Goal: Check status: Check status

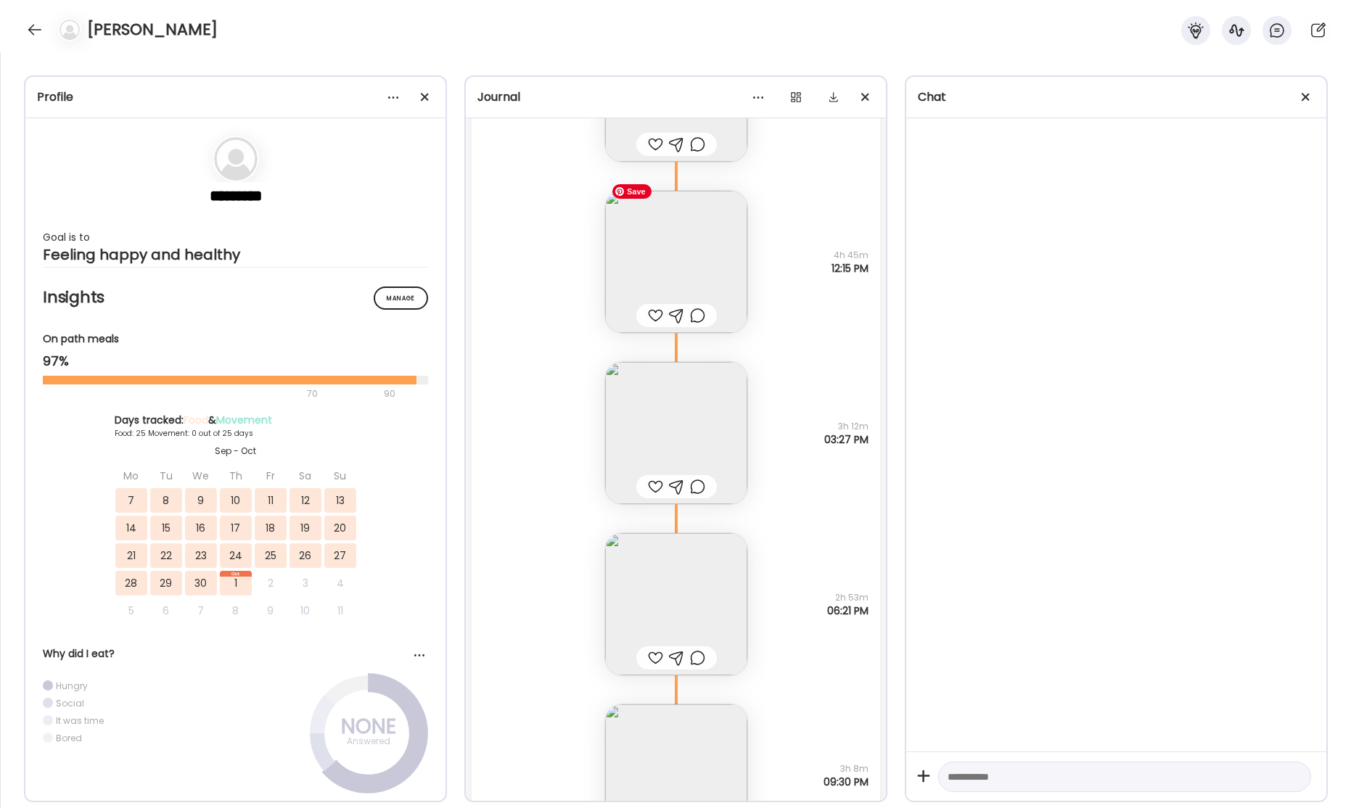
scroll to position [36644, 0]
click at [679, 235] on img at bounding box center [676, 248] width 142 height 142
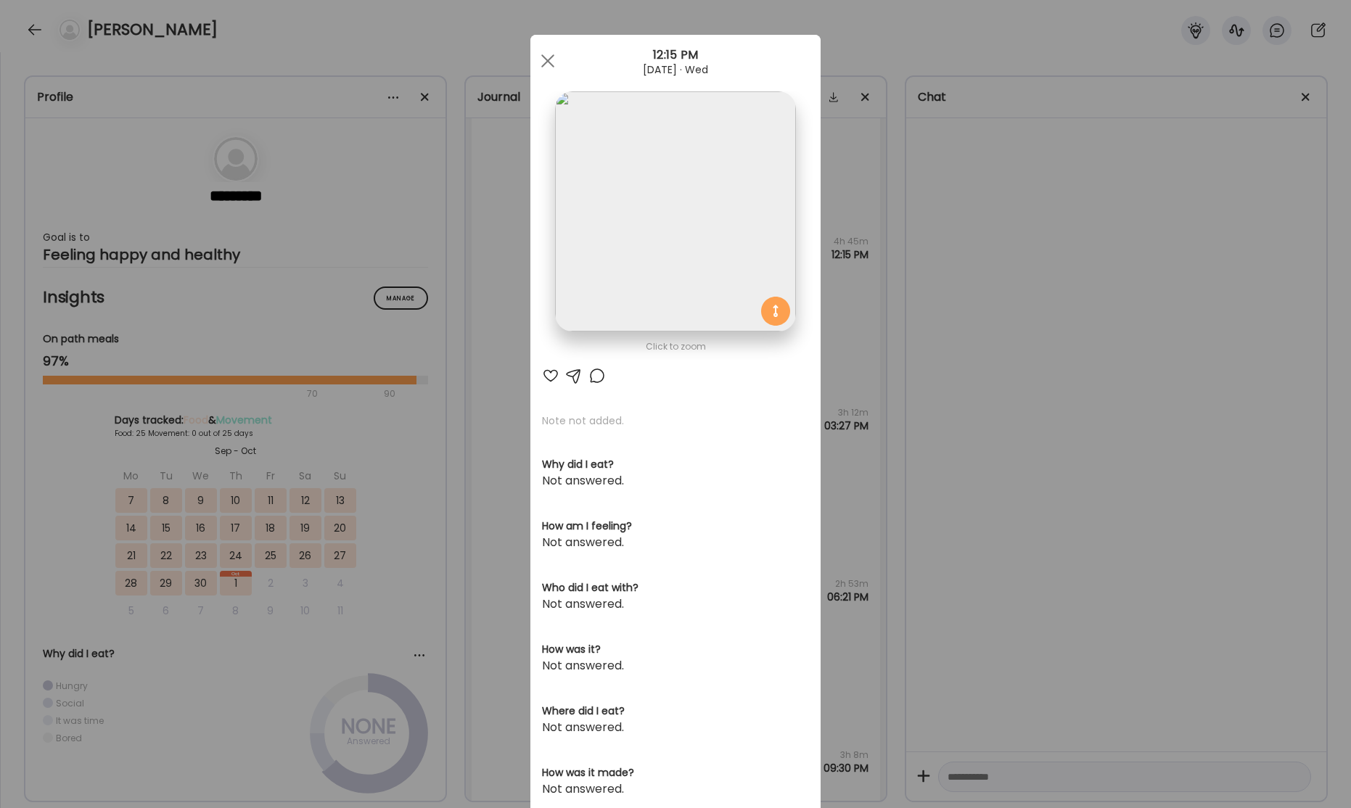
click at [546, 62] on span at bounding box center [547, 60] width 13 height 13
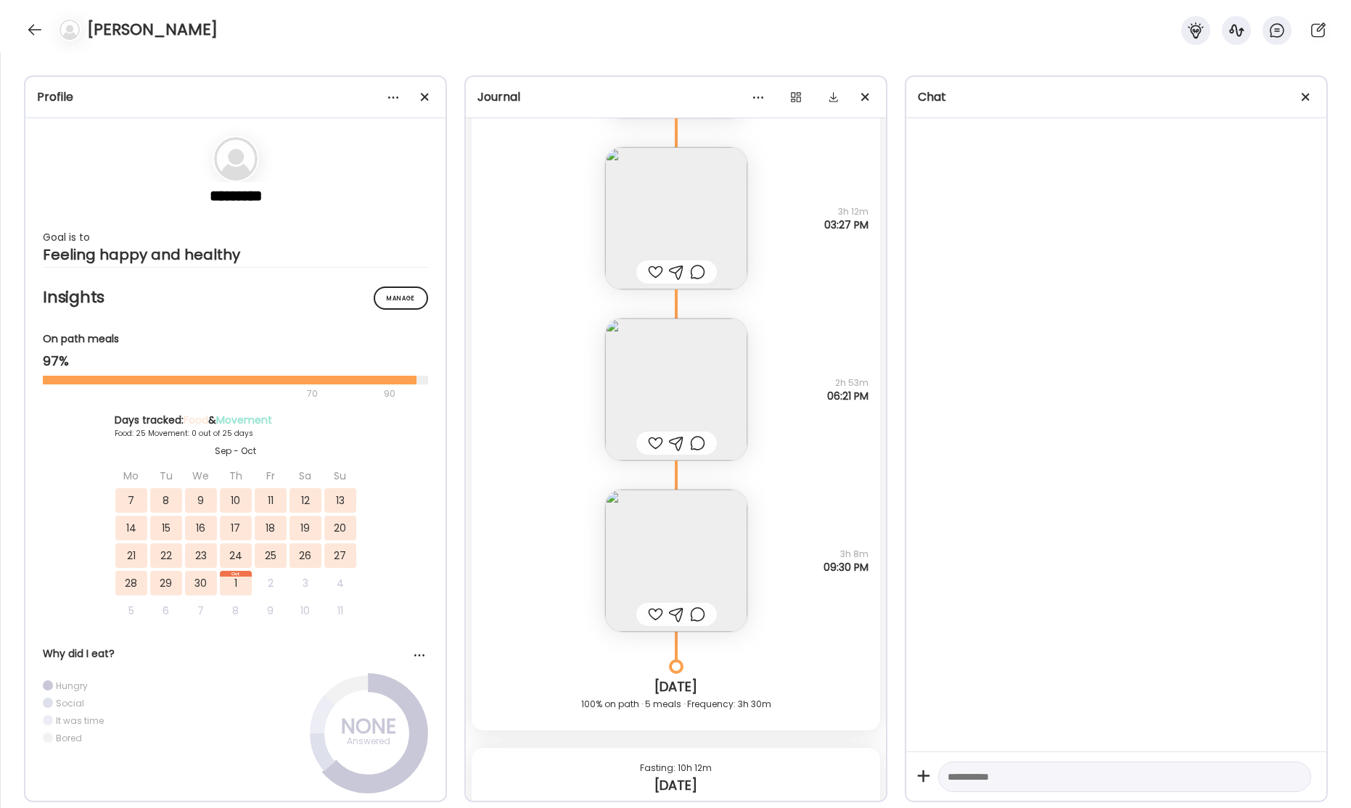
scroll to position [36855, 0]
click at [683, 370] on img at bounding box center [676, 380] width 142 height 142
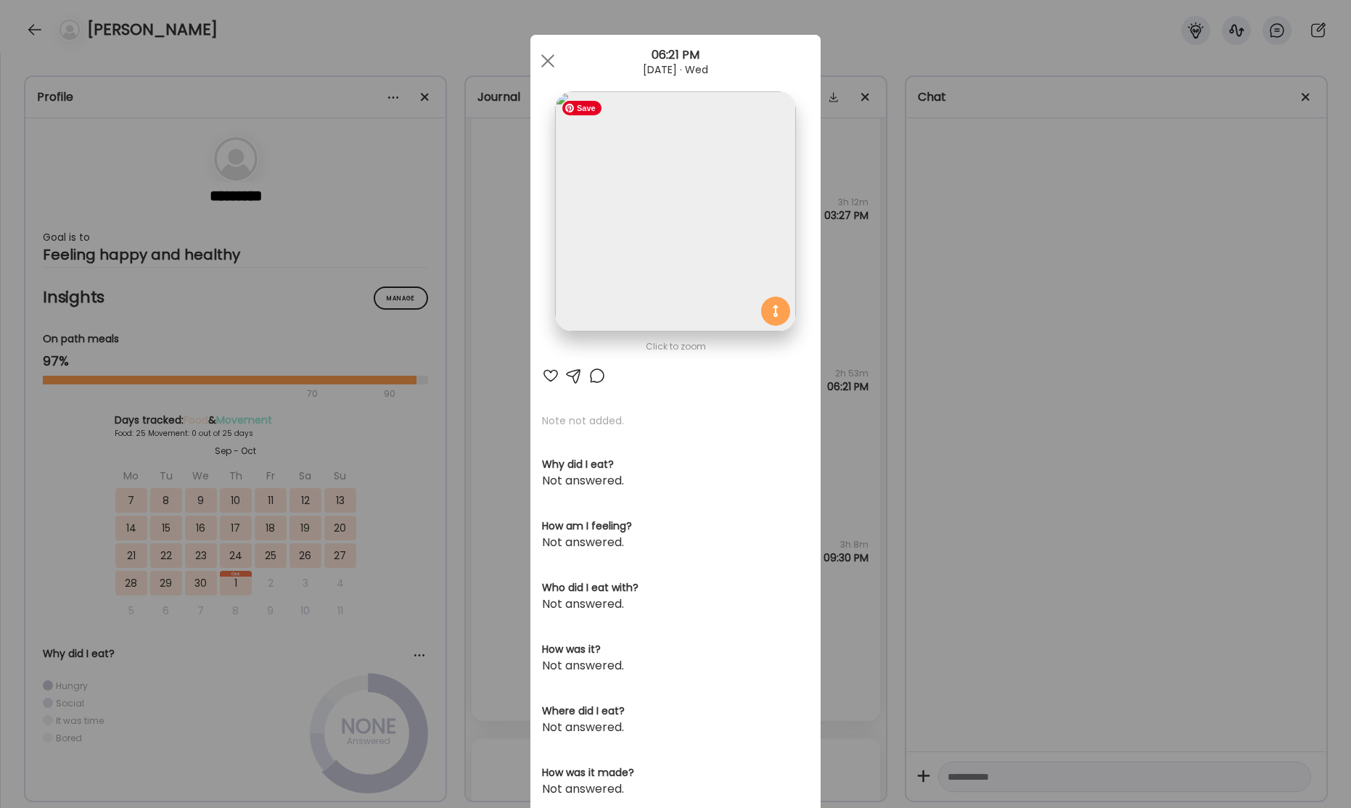
click at [716, 245] on img at bounding box center [675, 211] width 240 height 240
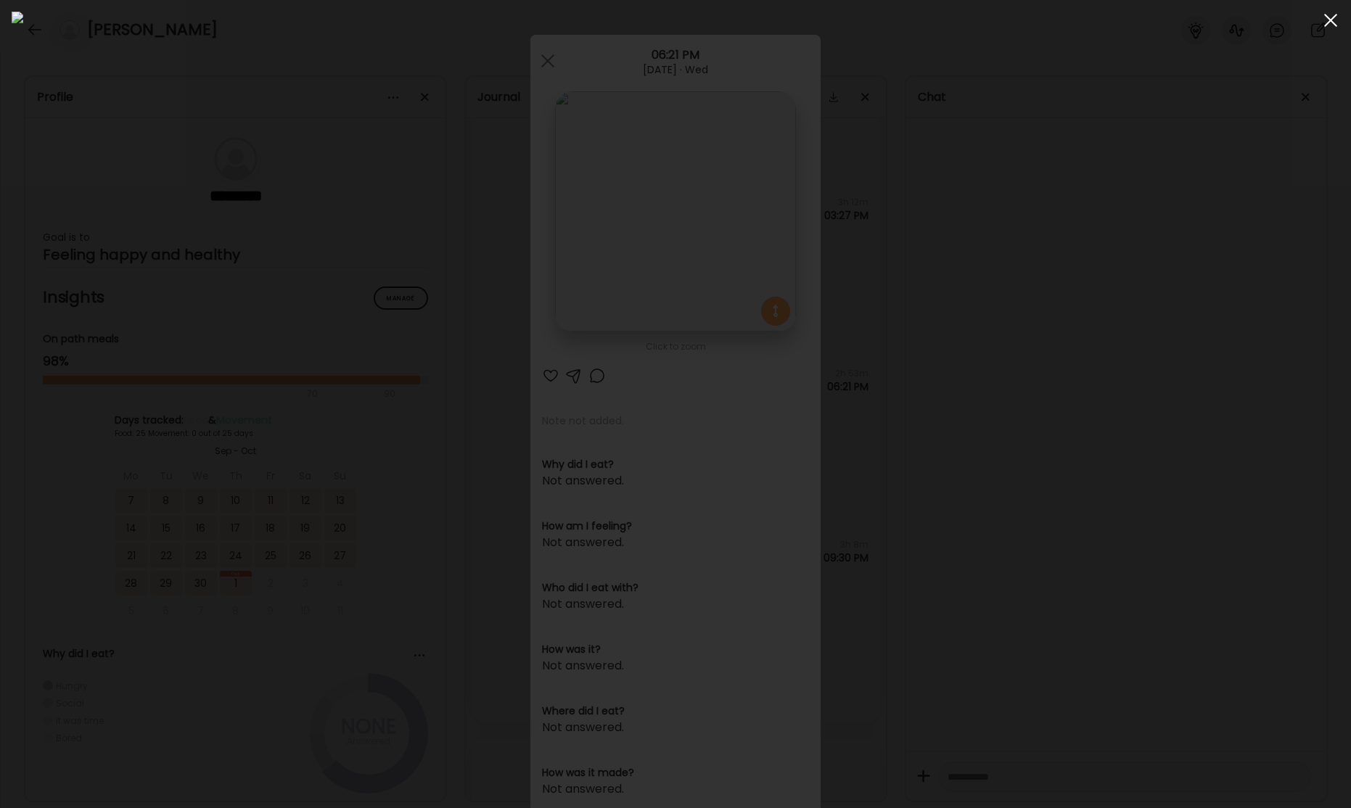
click at [1326, 21] on div at bounding box center [1330, 20] width 29 height 29
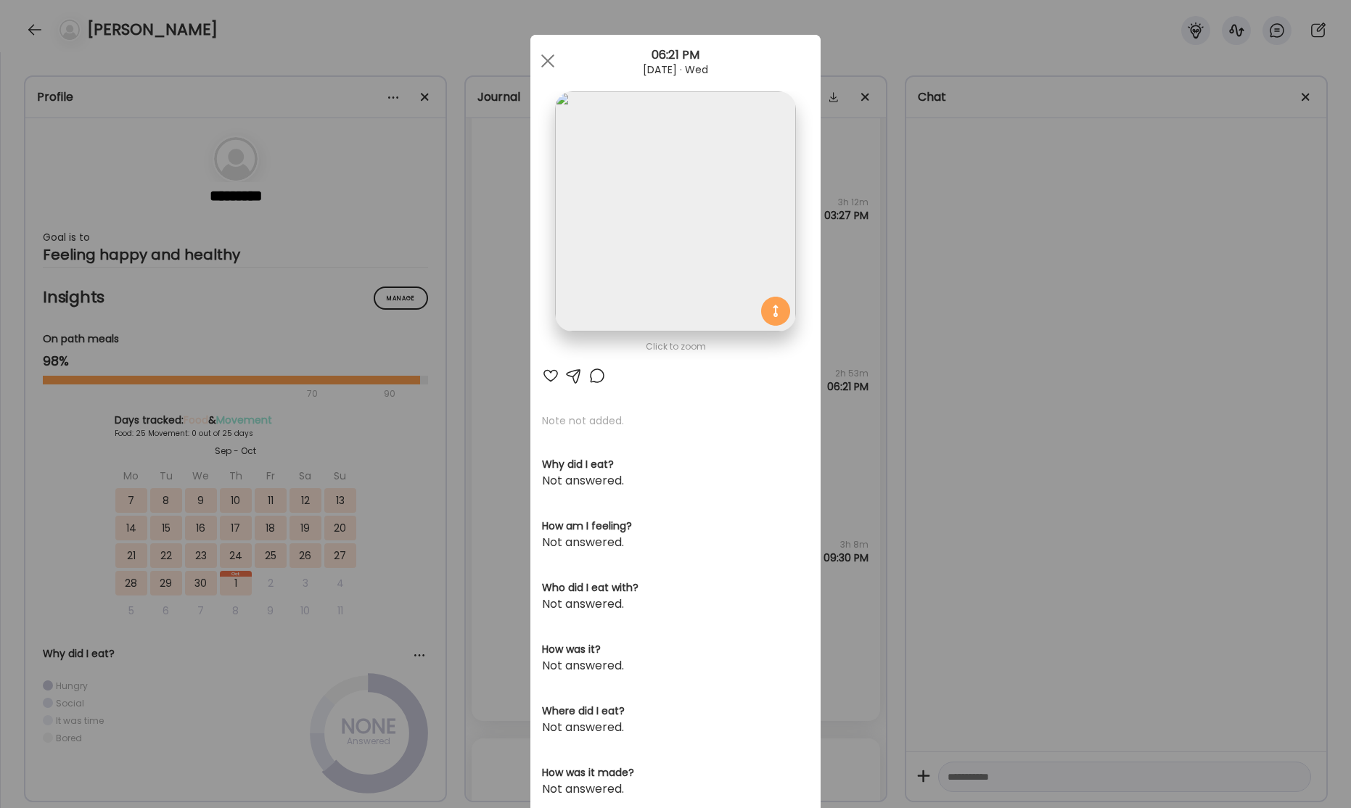
click at [535, 59] on div at bounding box center [547, 60] width 29 height 29
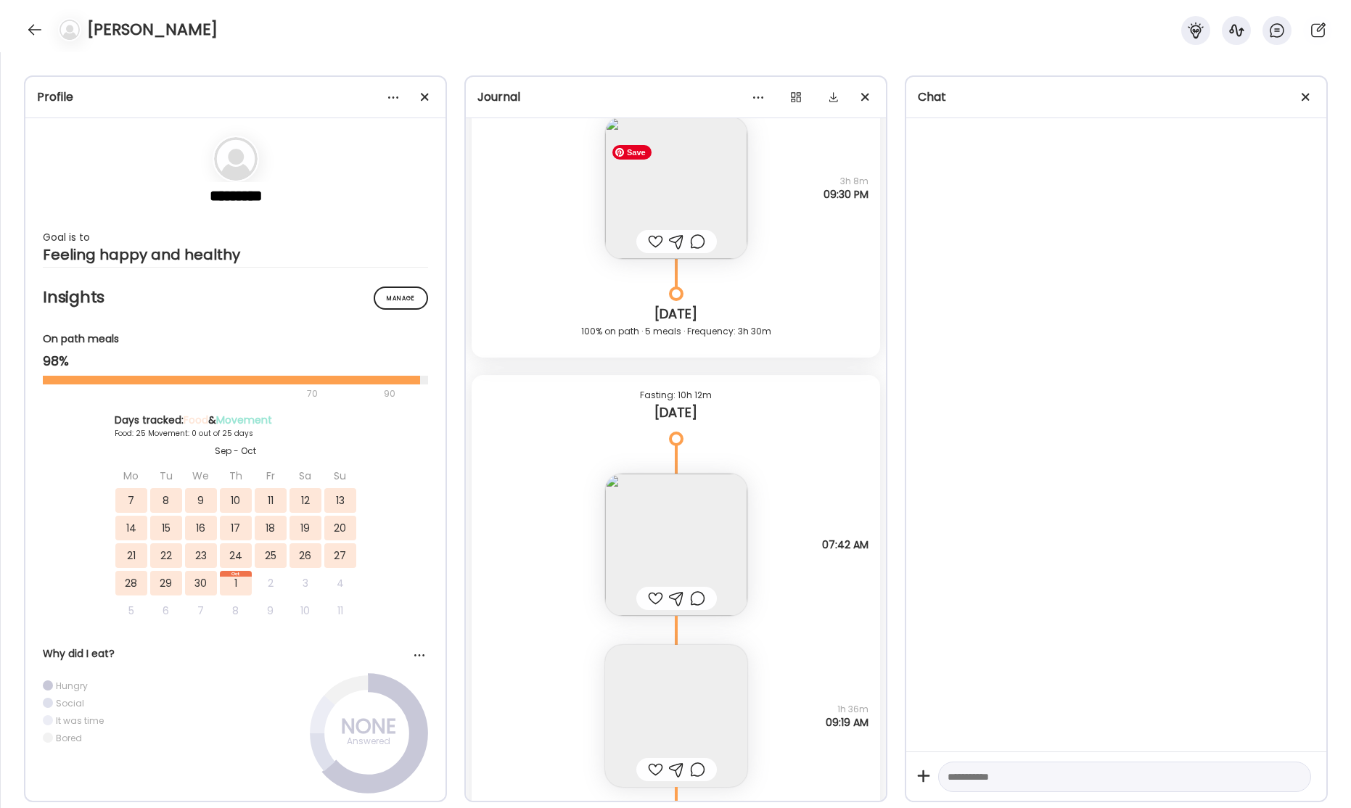
scroll to position [37326, 0]
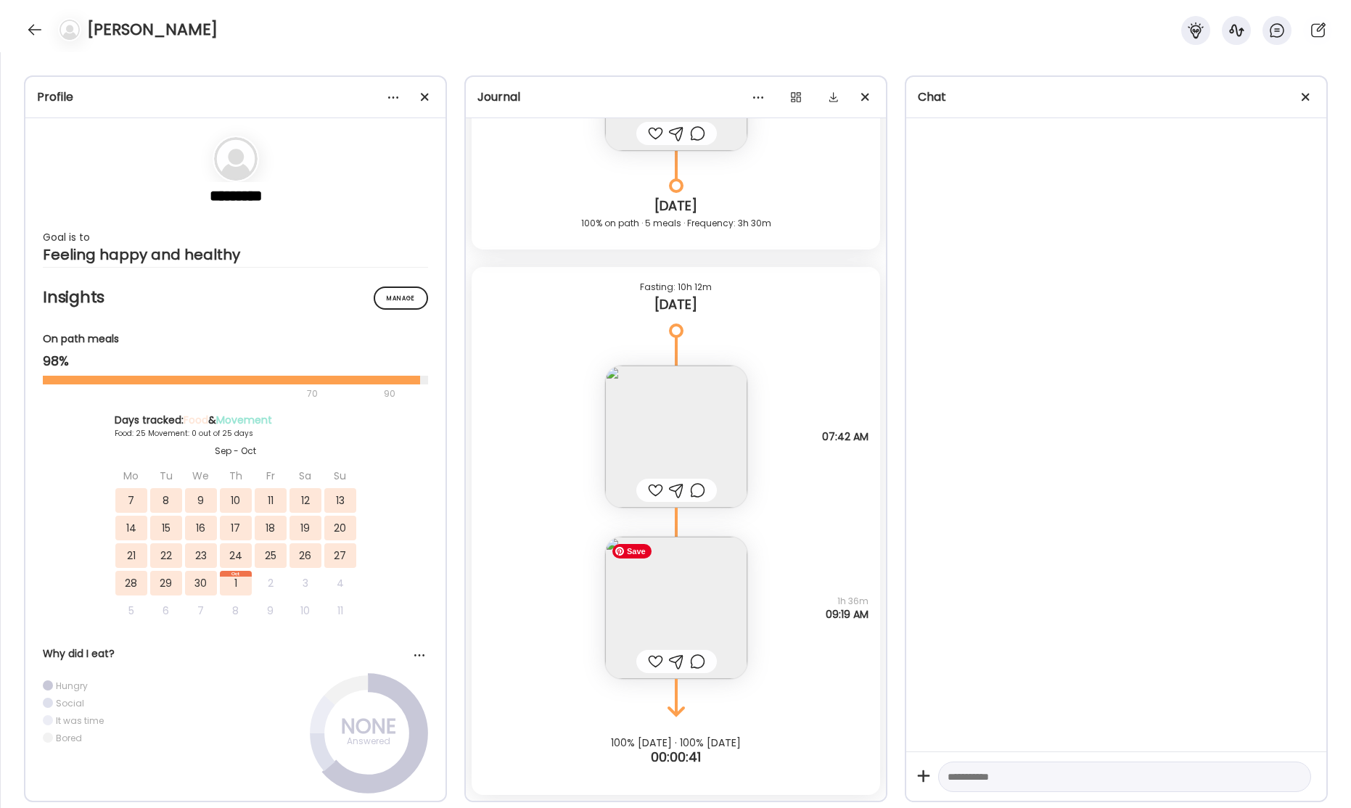
click at [672, 606] on img at bounding box center [676, 608] width 142 height 142
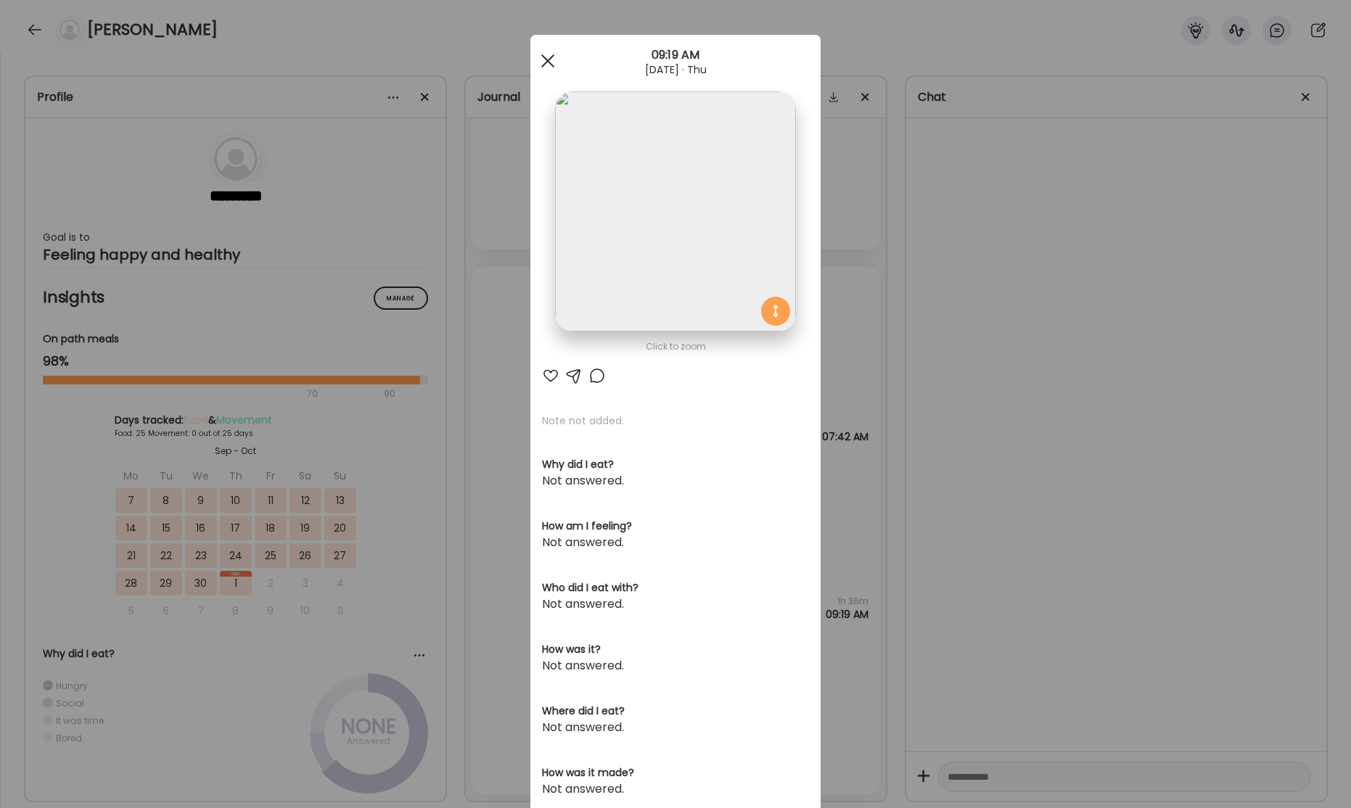
click at [550, 59] on span at bounding box center [547, 60] width 13 height 13
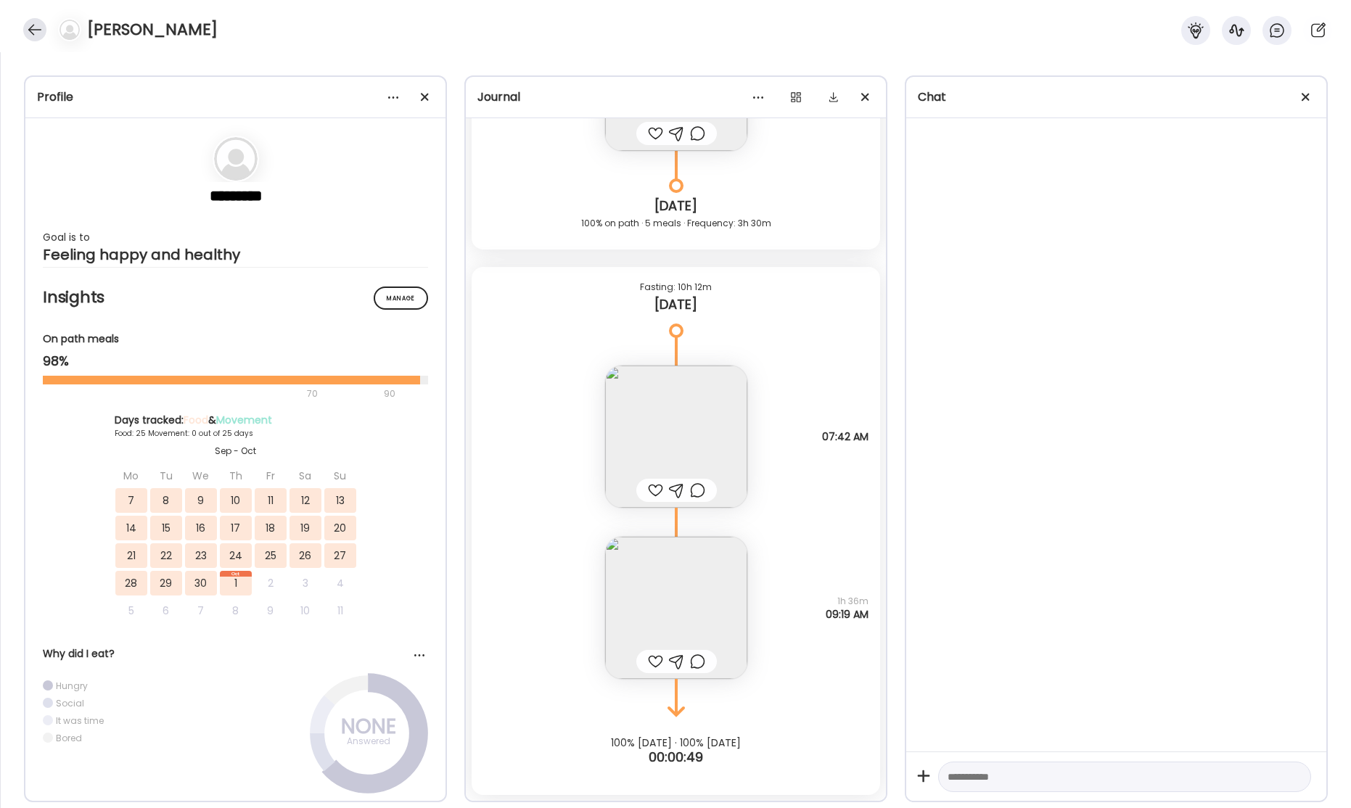
click at [30, 29] on div at bounding box center [34, 29] width 23 height 23
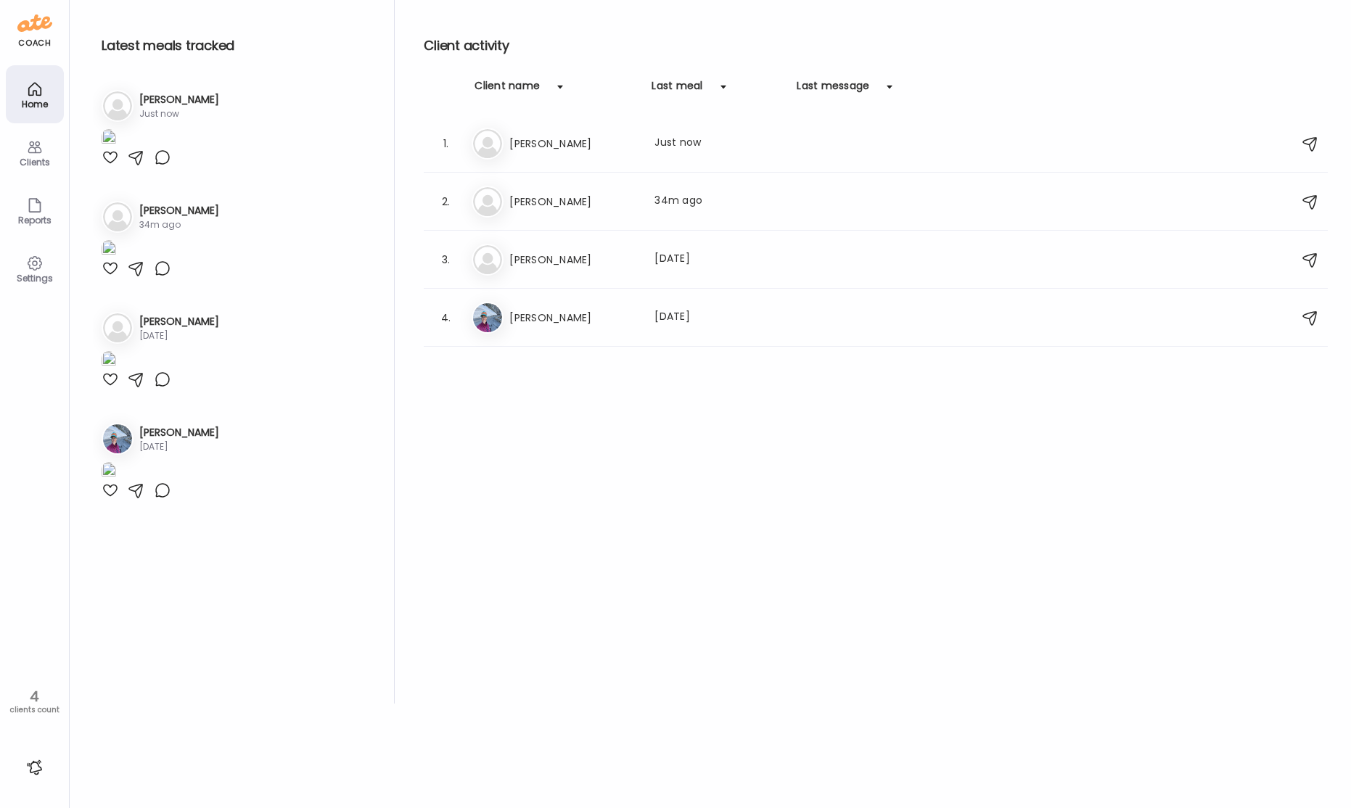
click at [556, 207] on h3 "[PERSON_NAME]" at bounding box center [573, 201] width 128 height 17
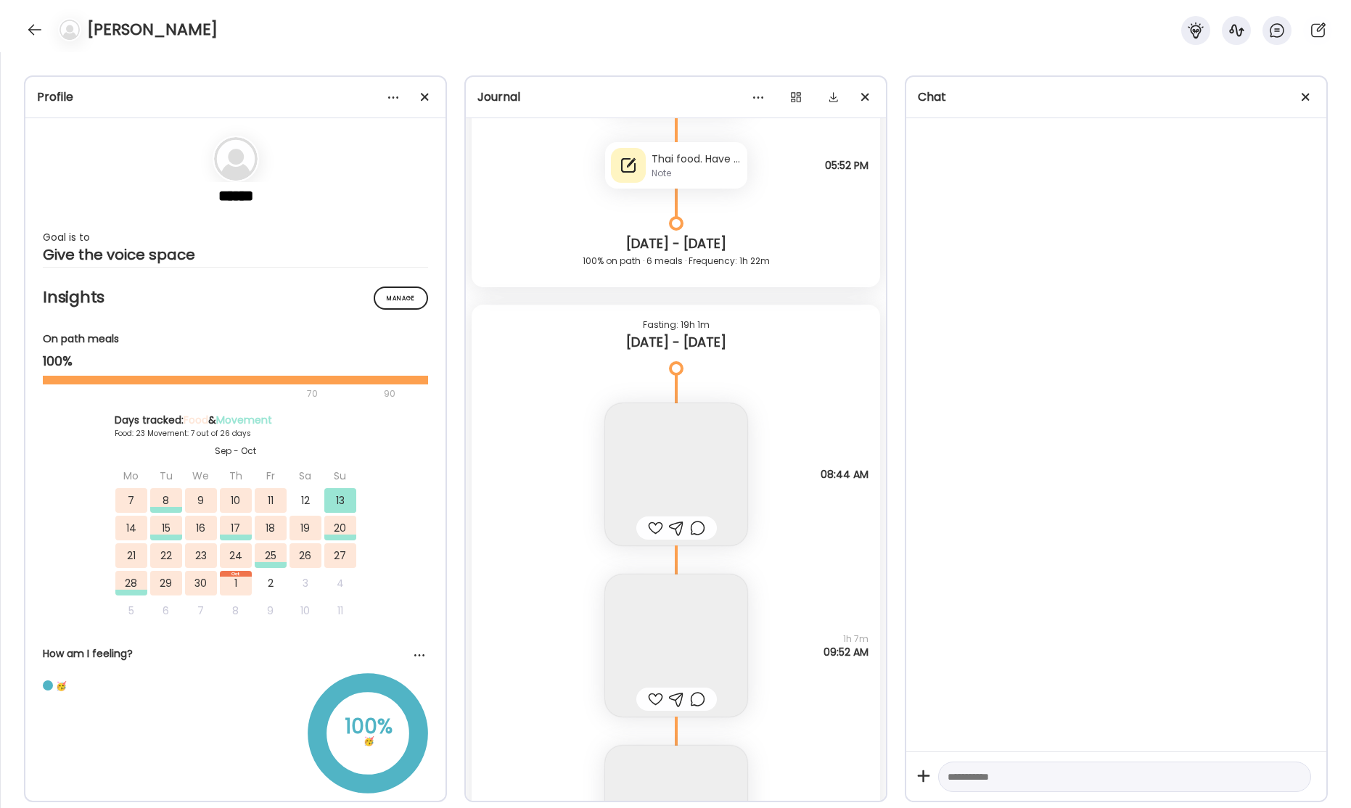
scroll to position [38994, 0]
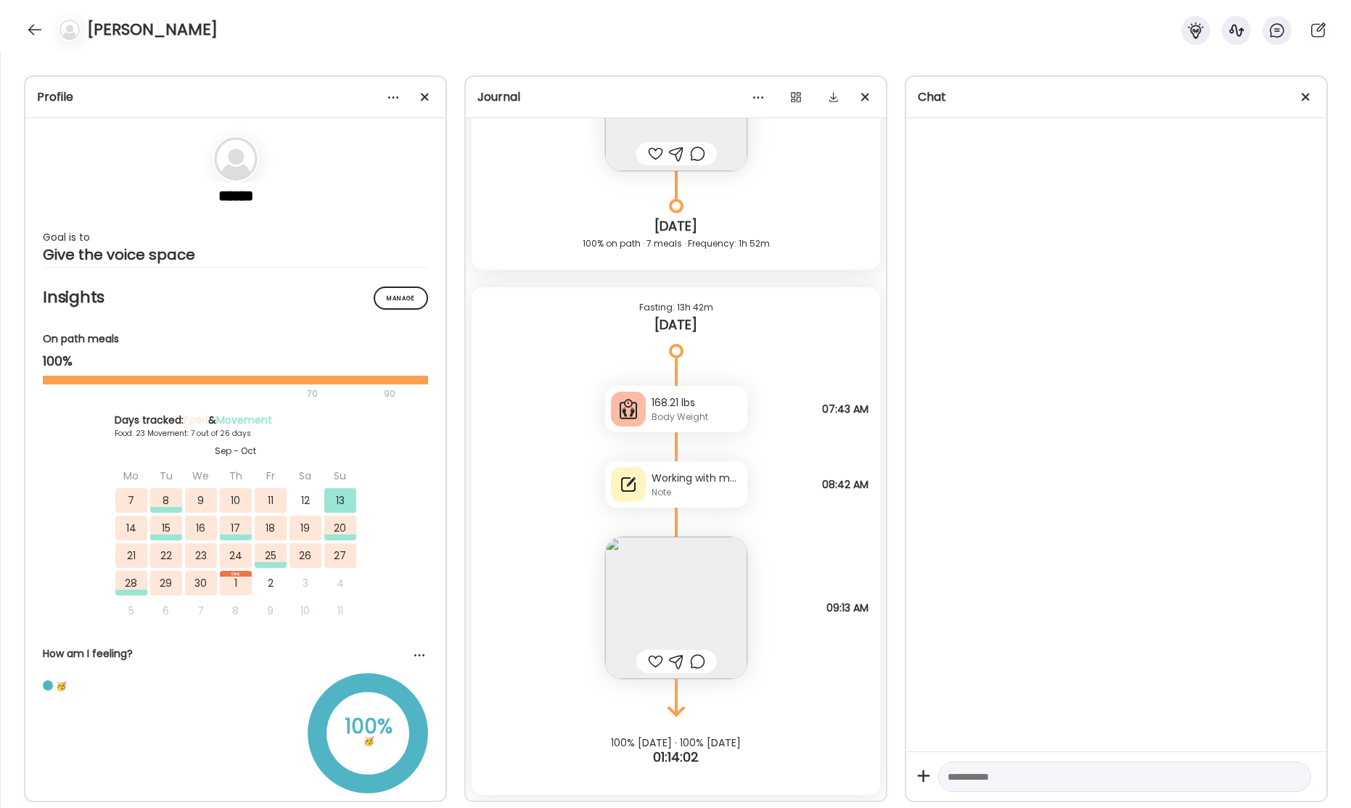
click at [694, 479] on div "Working with my brain on [DATE] scale number." at bounding box center [696, 478] width 90 height 15
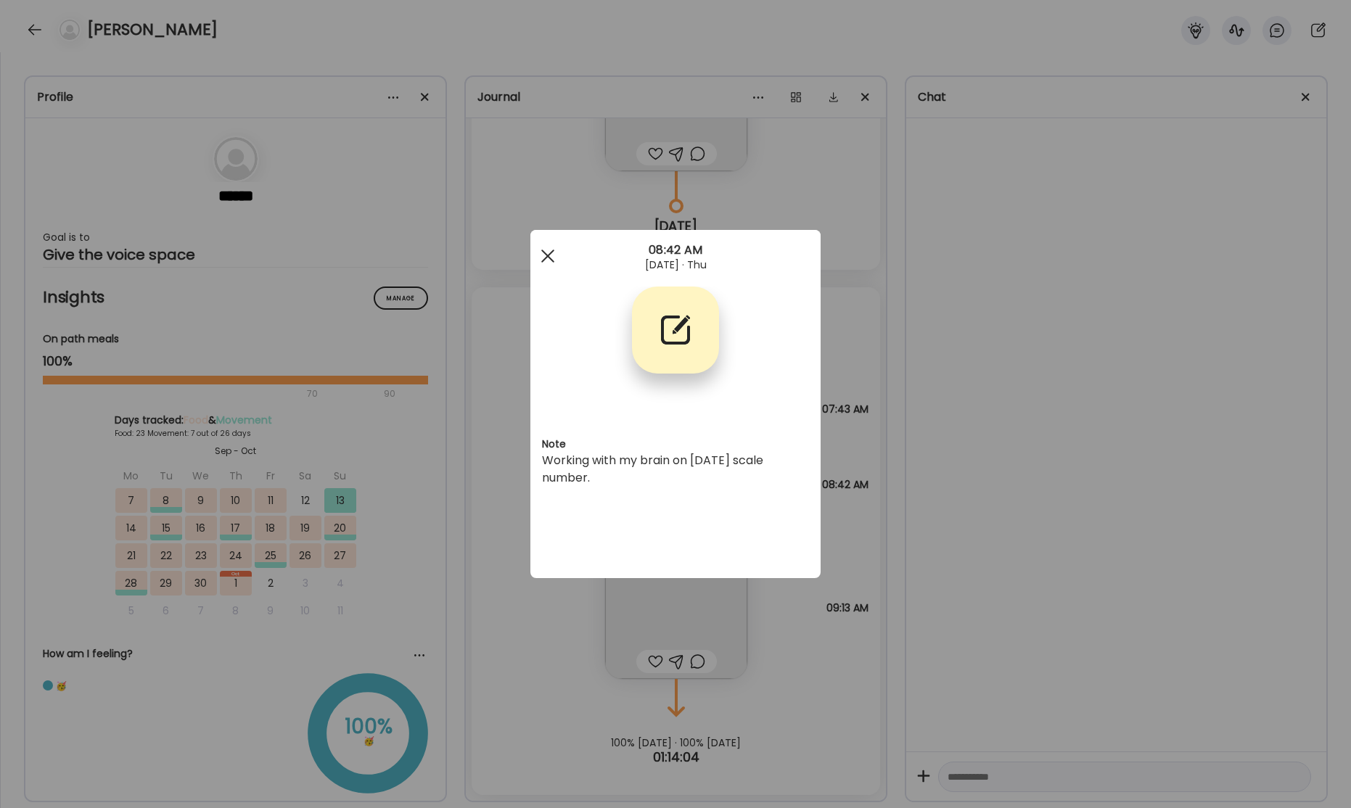
click at [543, 254] on div at bounding box center [547, 256] width 29 height 29
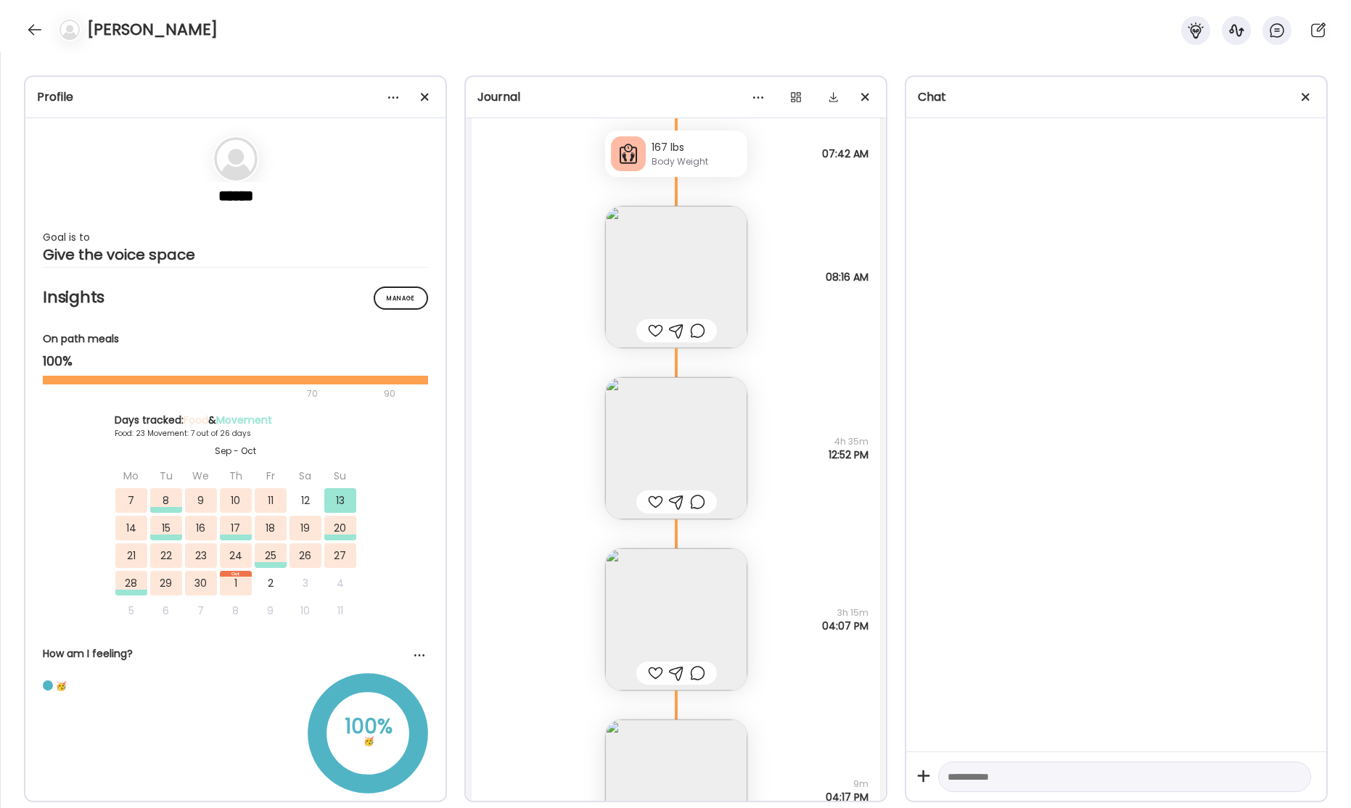
scroll to position [37835, 0]
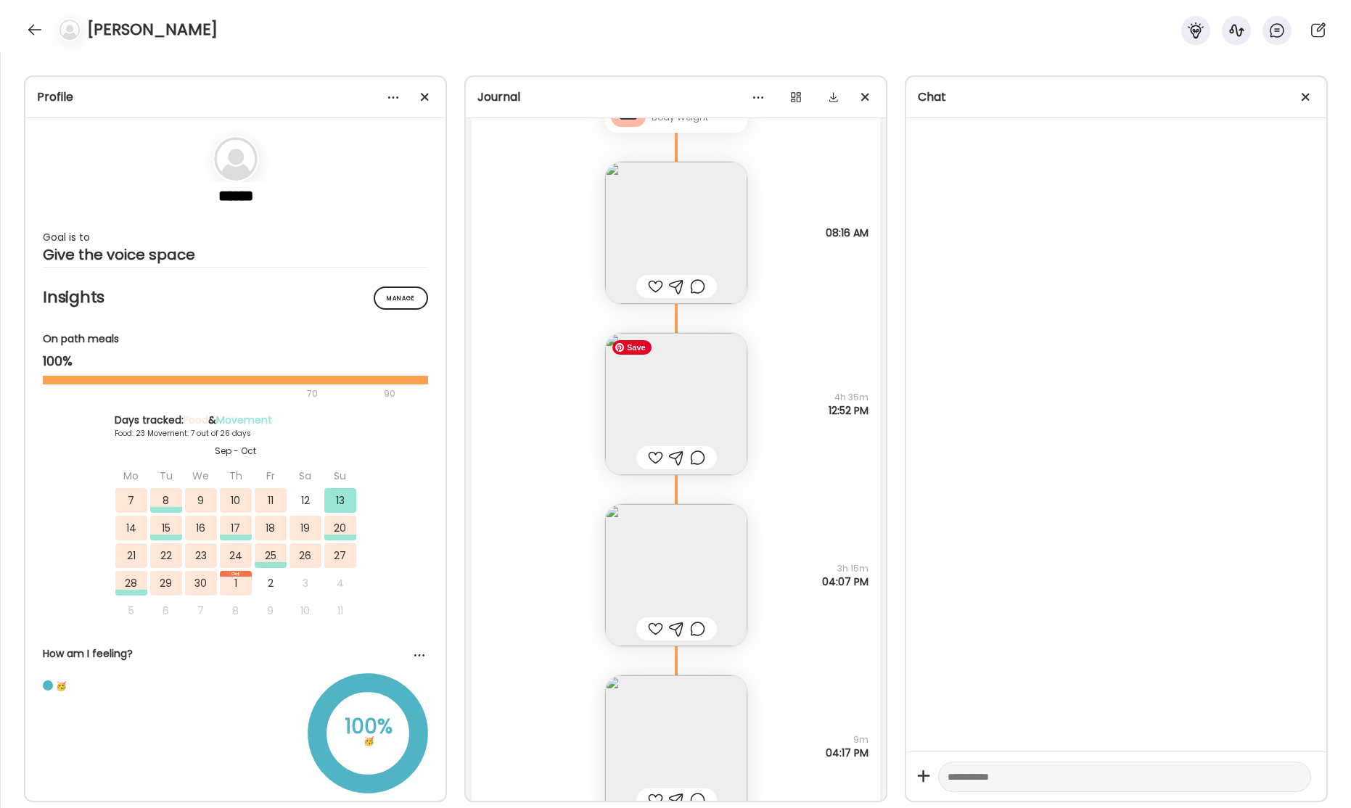
click at [690, 402] on img at bounding box center [676, 404] width 142 height 142
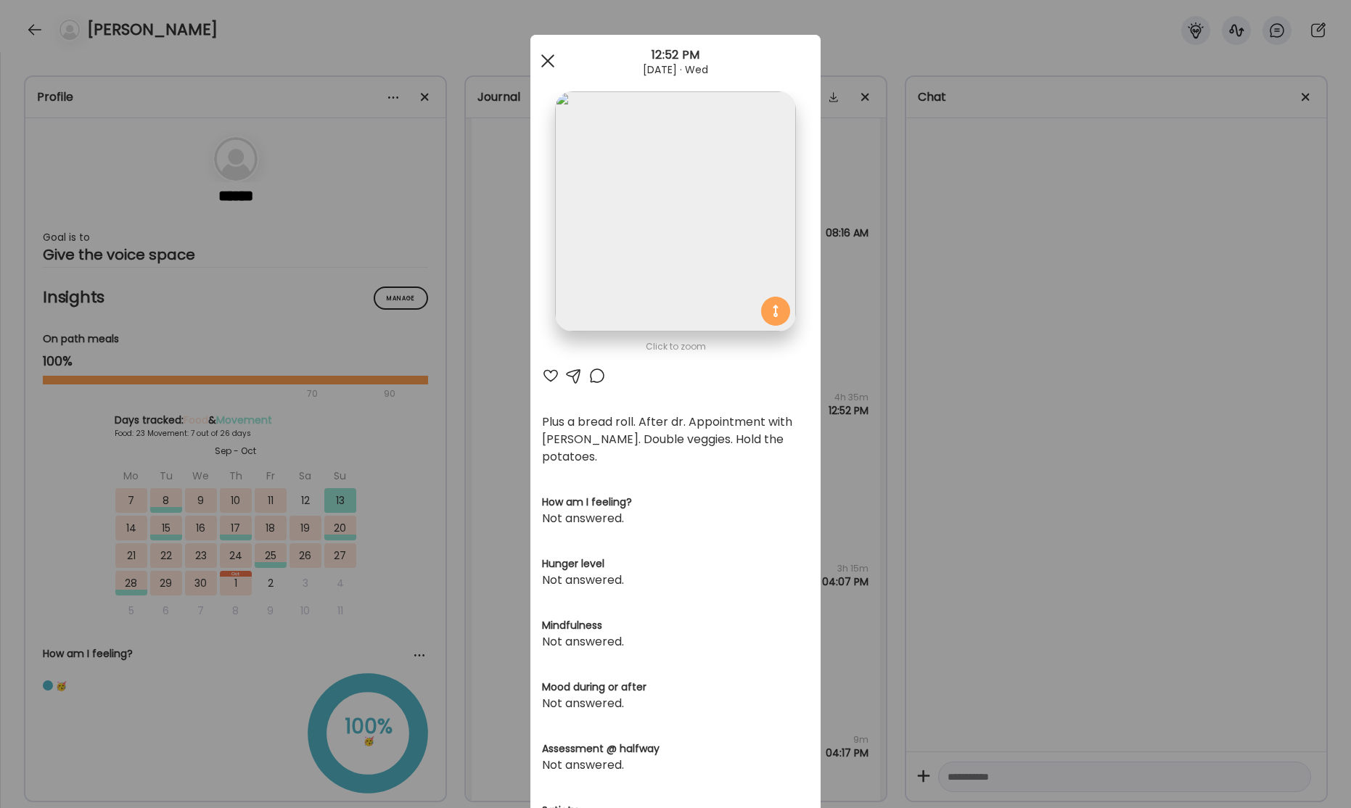
click at [546, 60] on span at bounding box center [547, 60] width 13 height 13
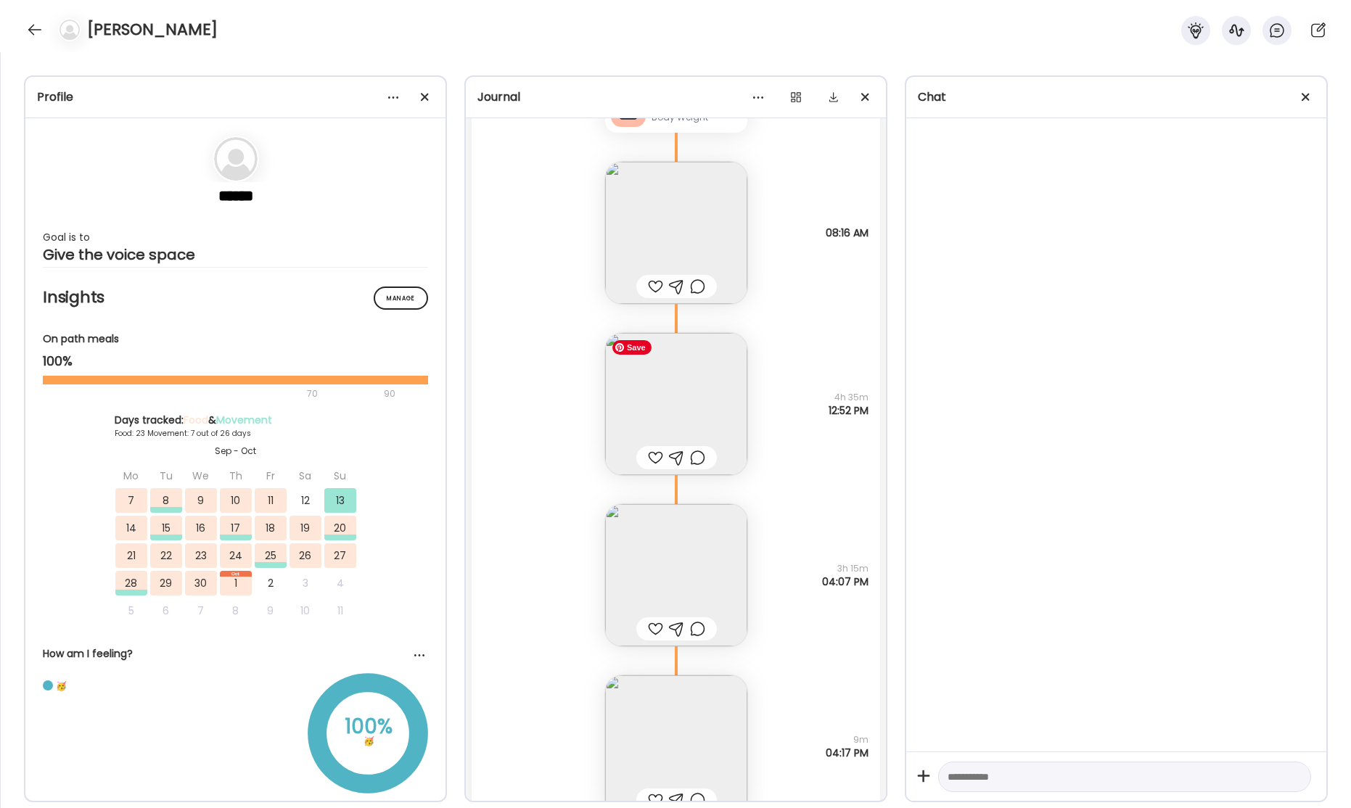
scroll to position [38074, 0]
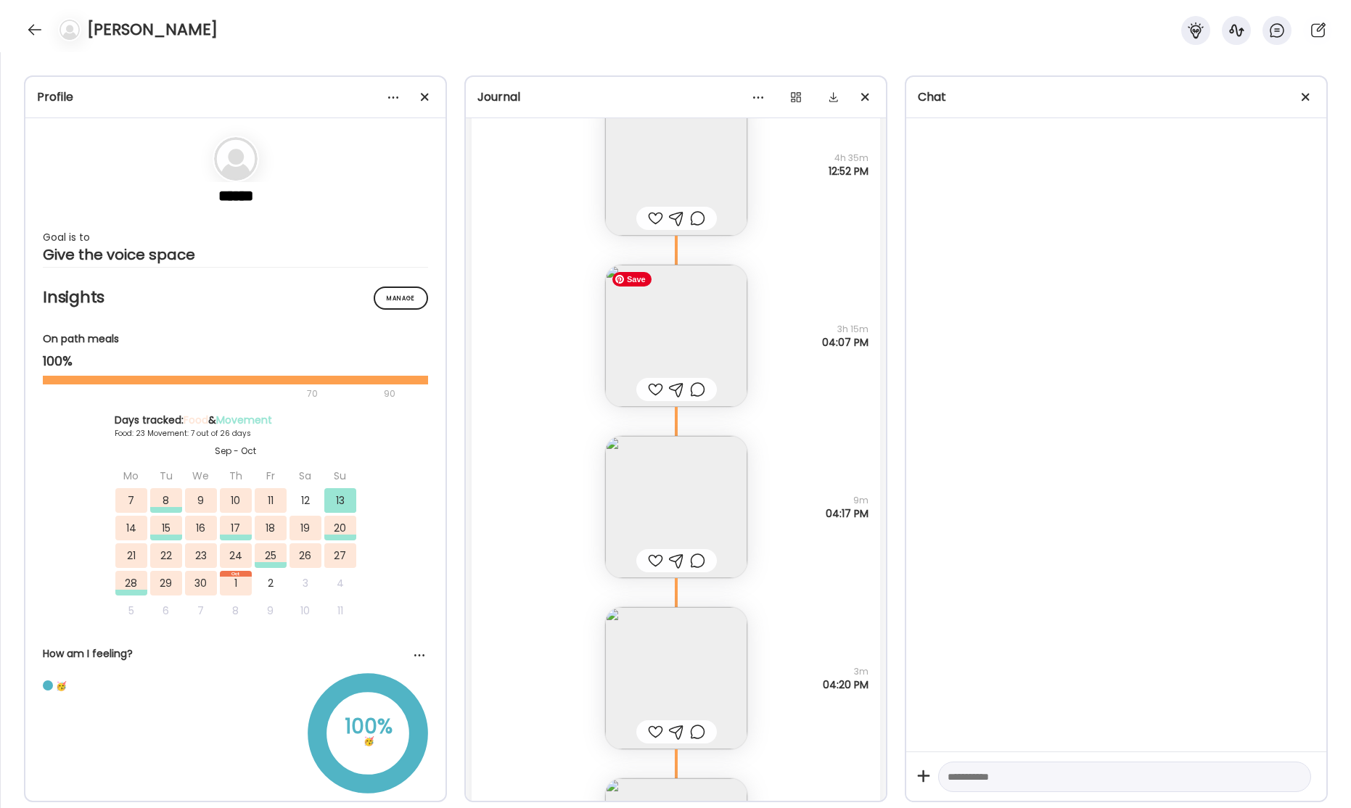
click at [708, 350] on img at bounding box center [676, 336] width 142 height 142
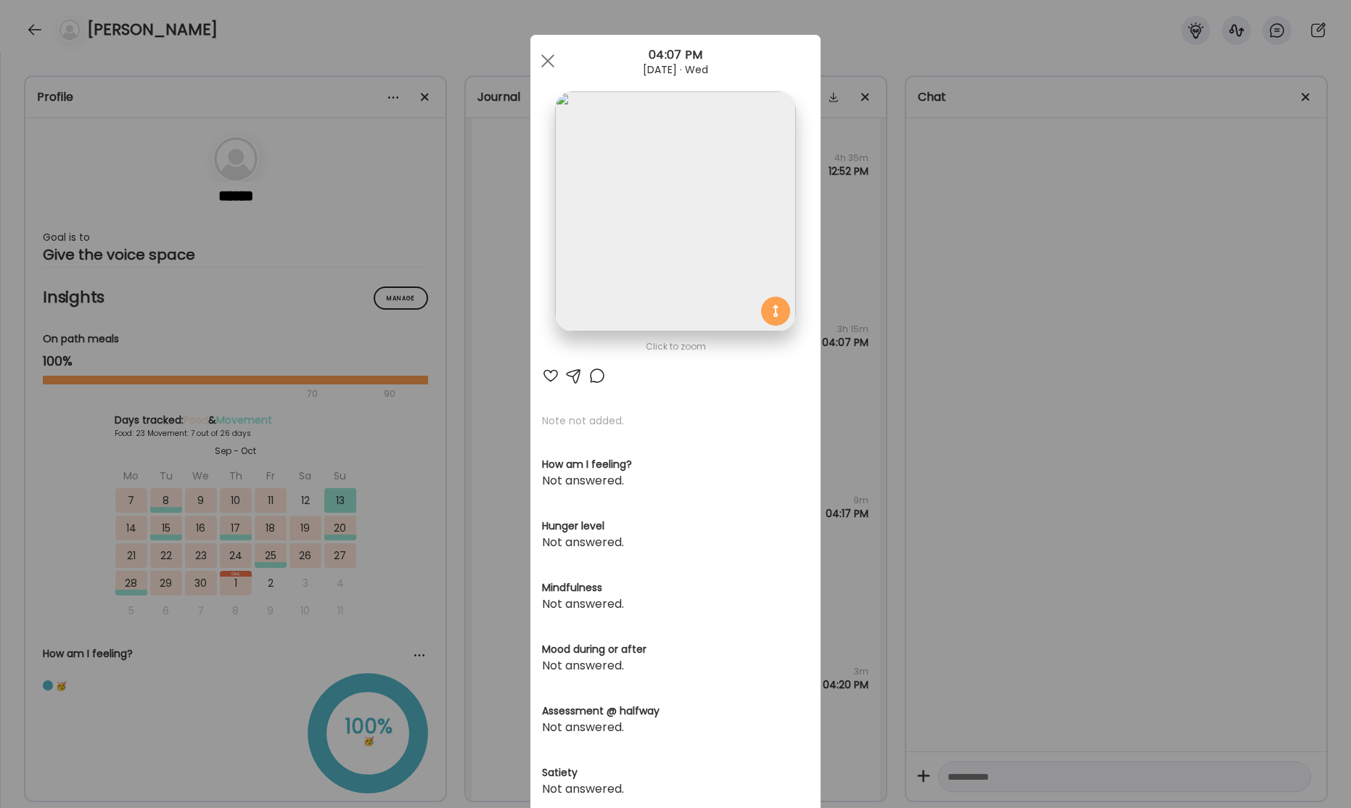
click at [972, 163] on div "Ate Coach Dashboard Wahoo! It’s official Take a moment to set up your Coach Pro…" at bounding box center [675, 404] width 1351 height 808
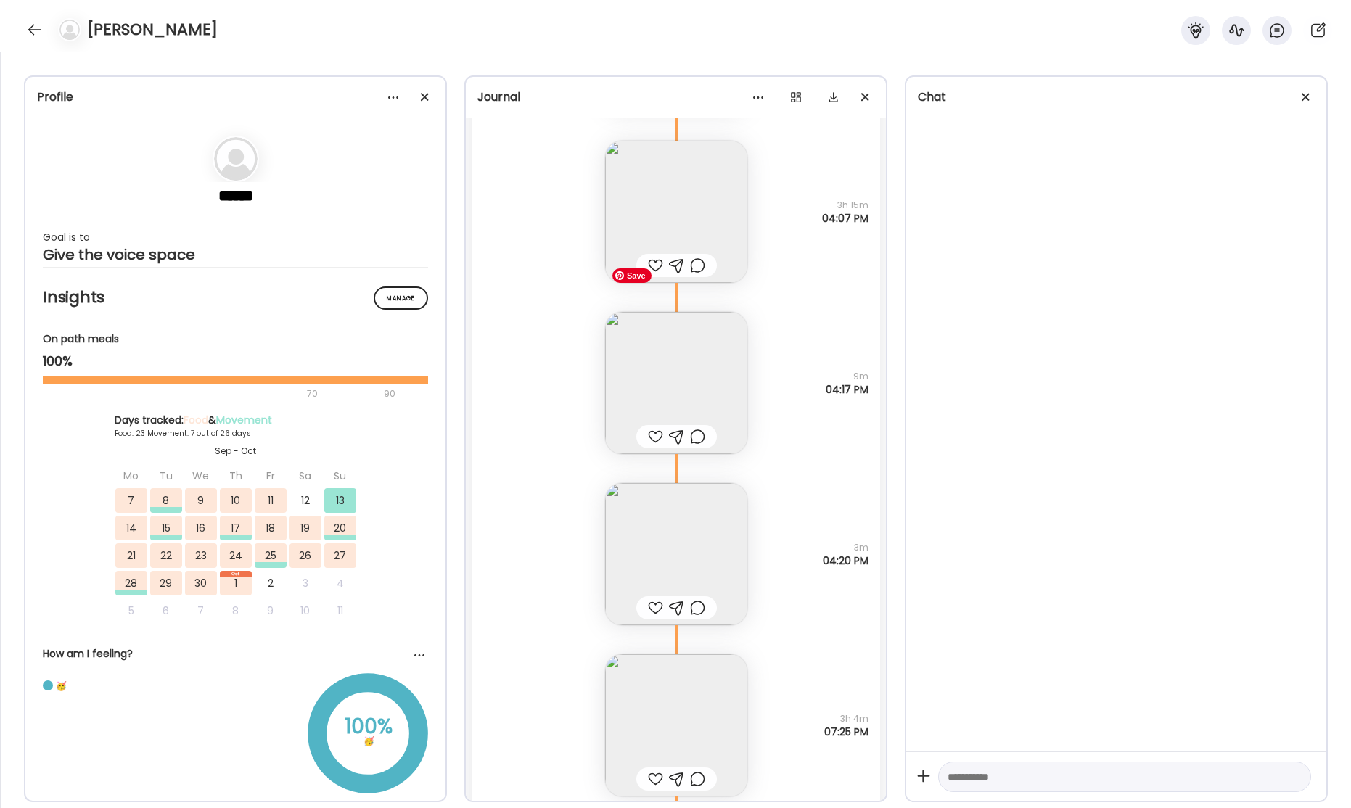
scroll to position [38227, 0]
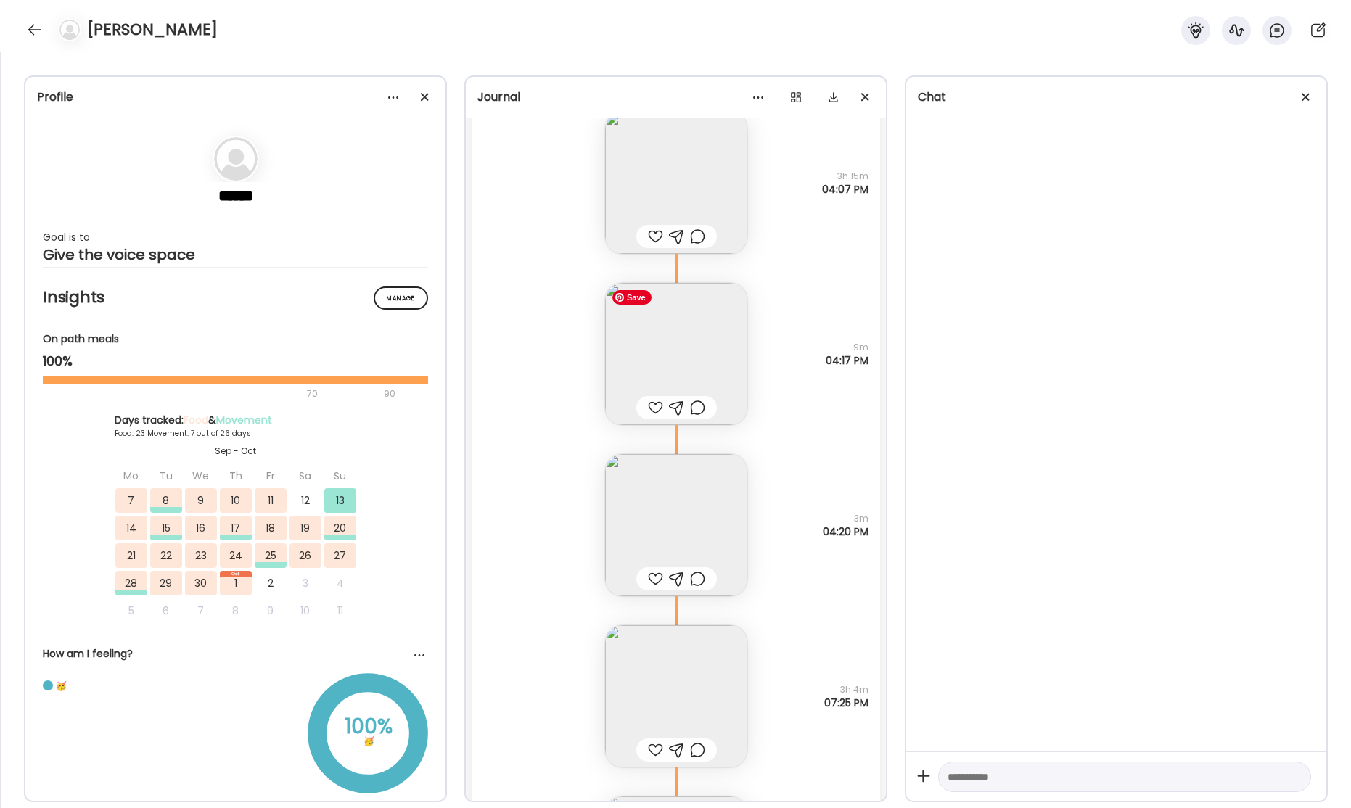
click at [688, 359] on img at bounding box center [676, 354] width 142 height 142
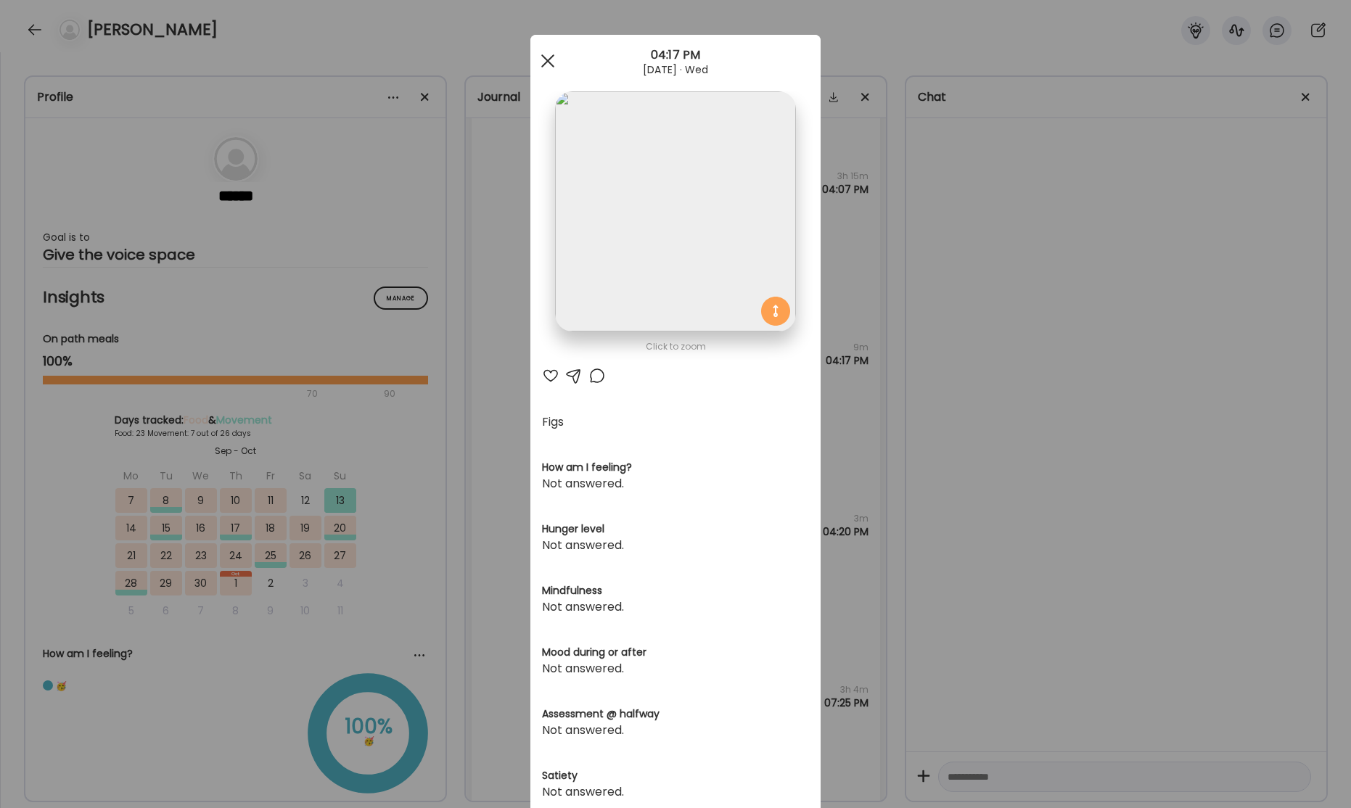
click at [551, 63] on span at bounding box center [547, 60] width 13 height 13
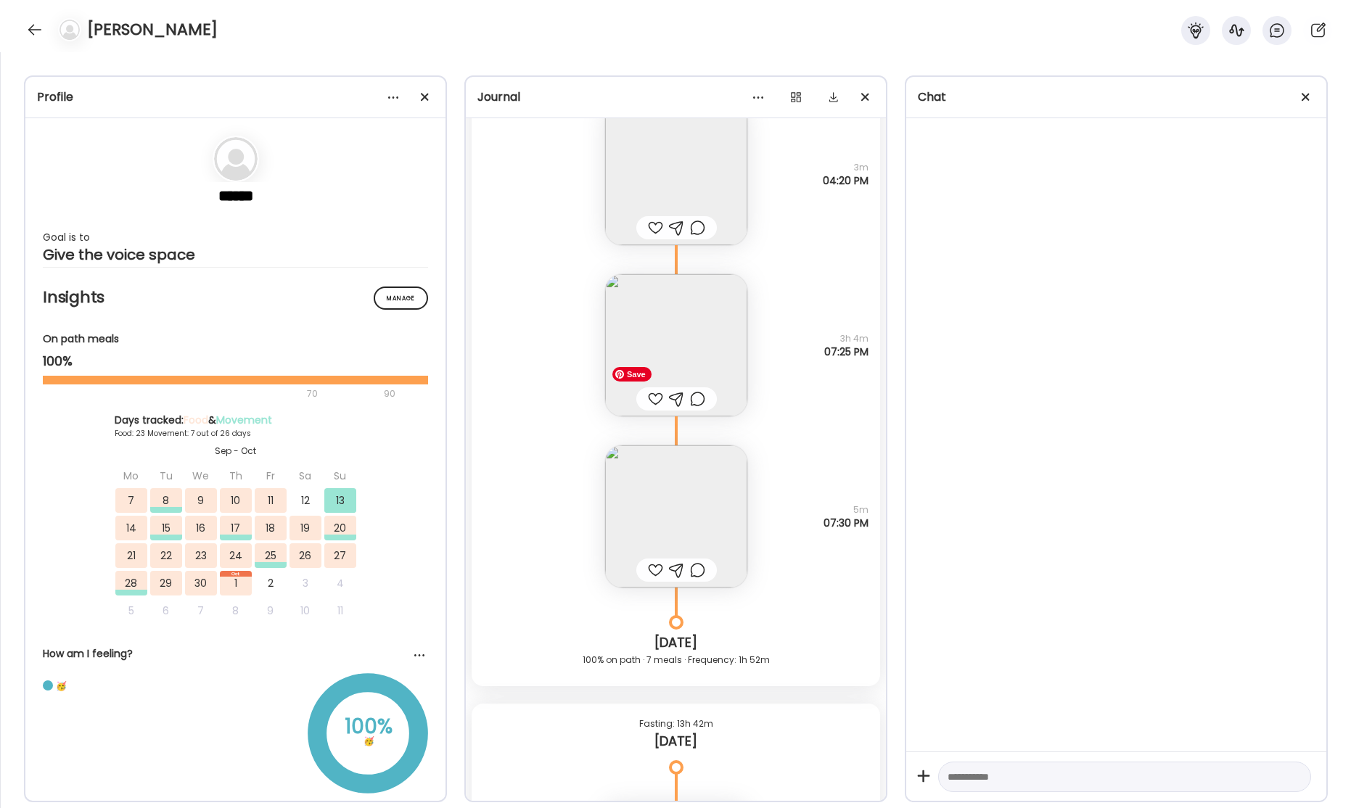
scroll to position [38594, 0]
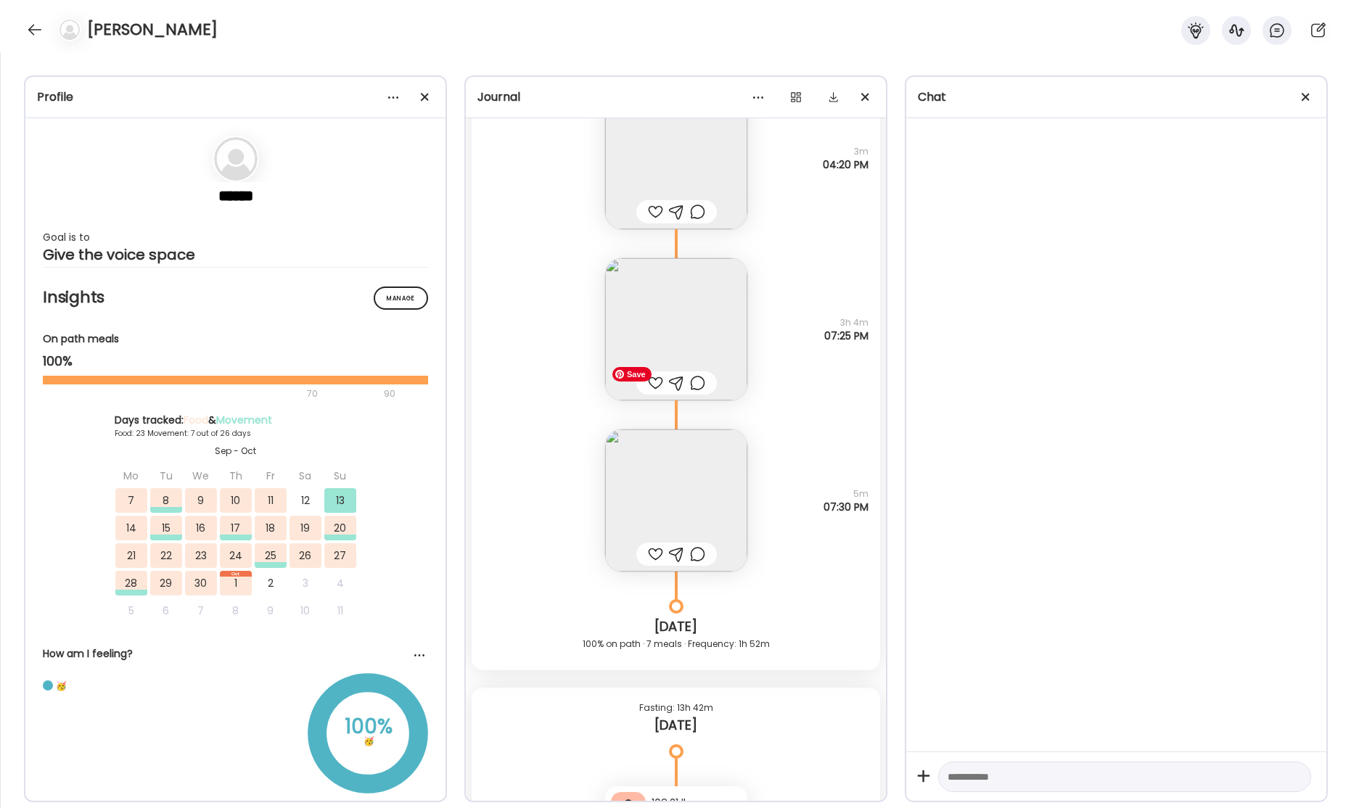
click at [681, 332] on img at bounding box center [676, 329] width 142 height 142
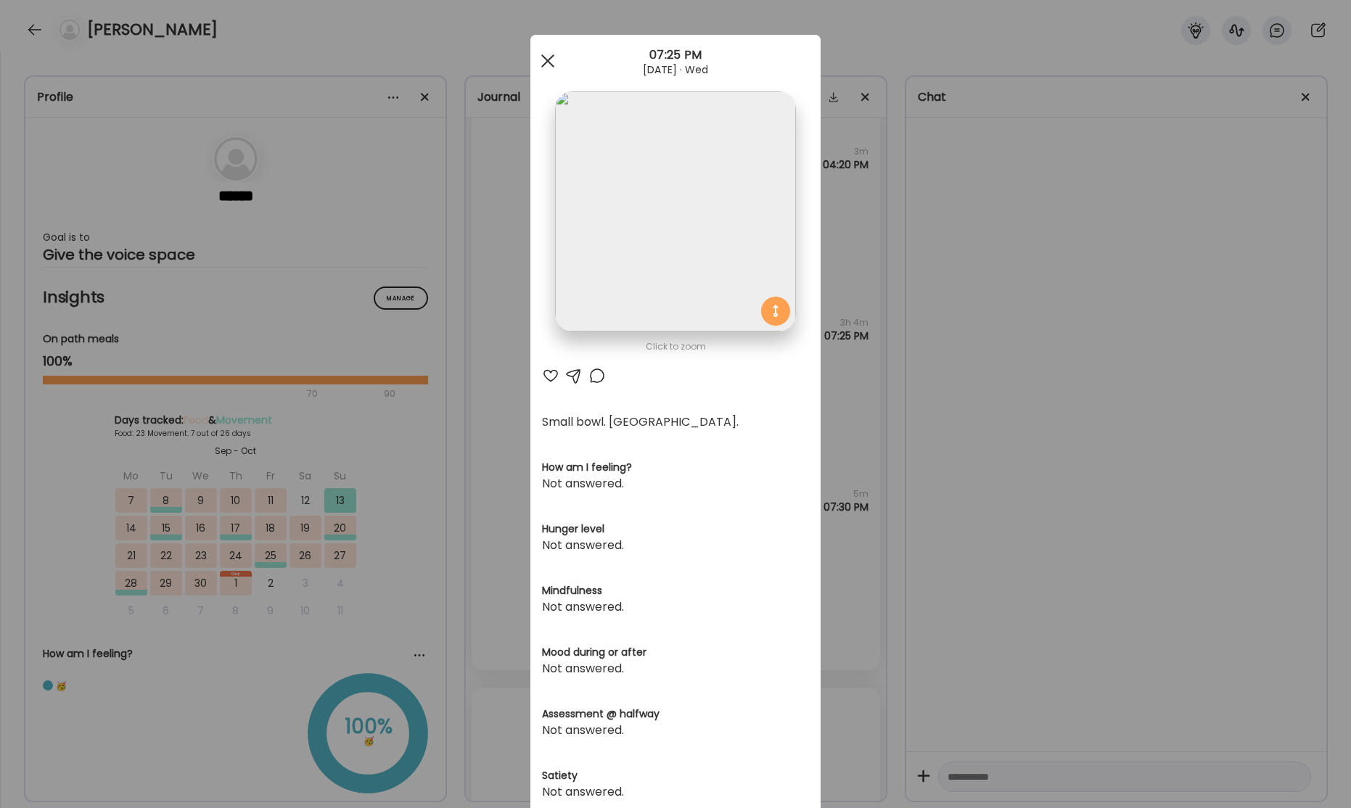
click at [548, 62] on div at bounding box center [547, 60] width 29 height 29
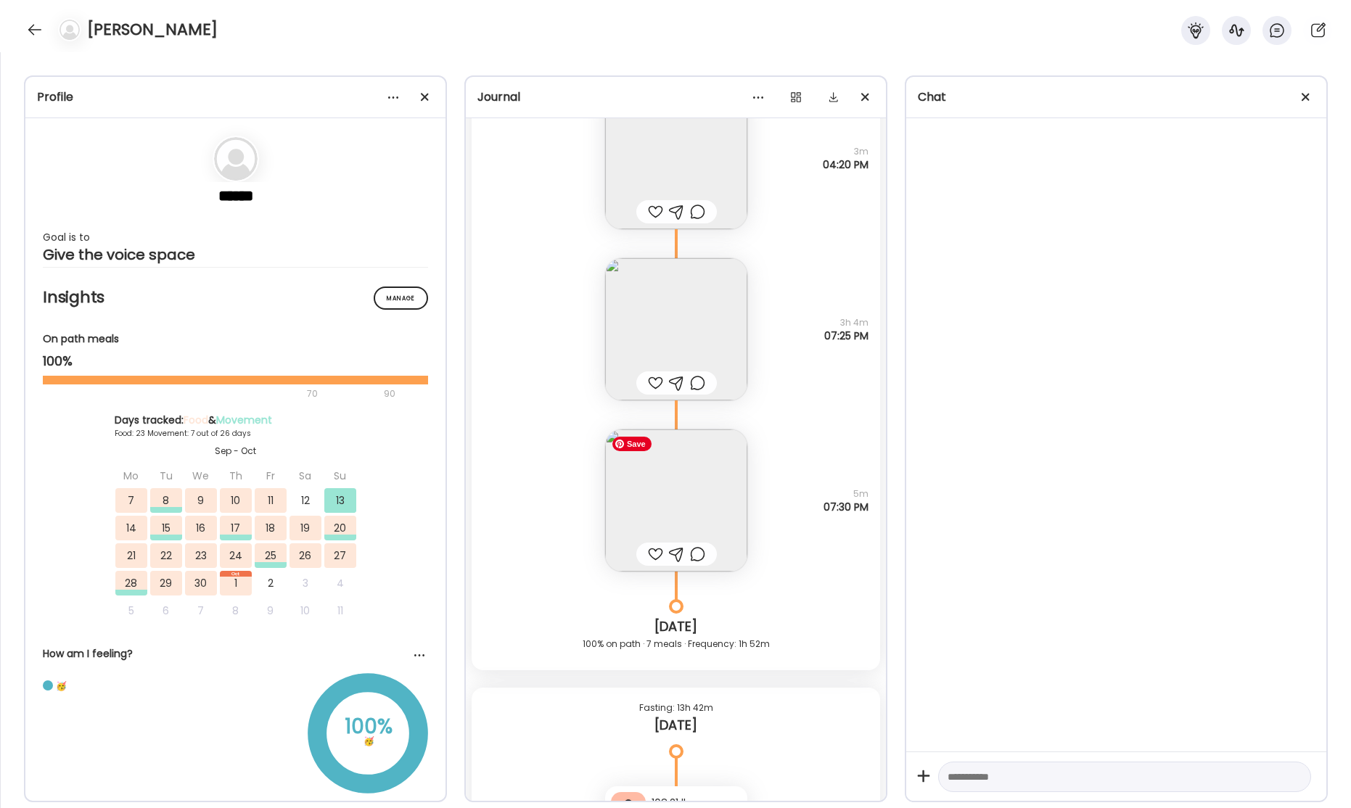
click at [685, 519] on img at bounding box center [676, 500] width 142 height 142
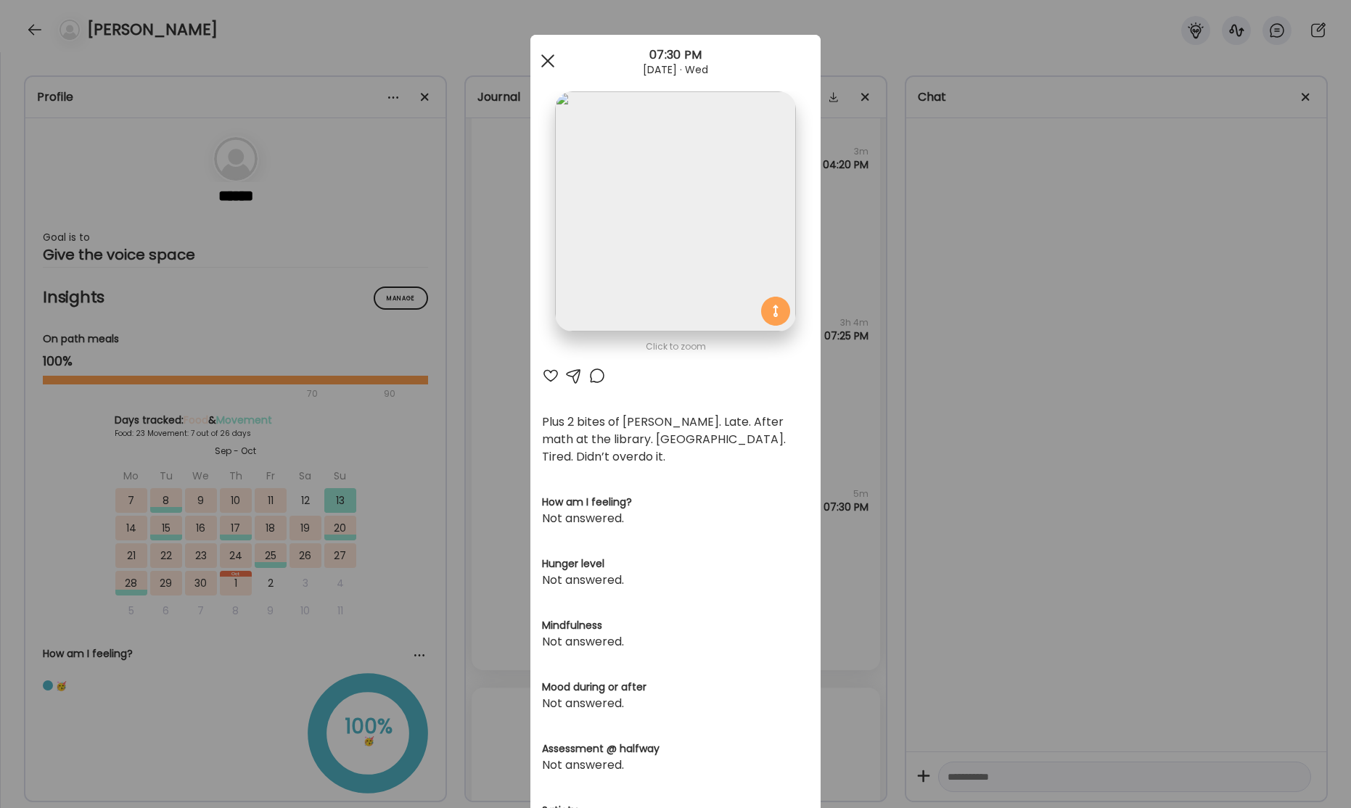
click at [546, 63] on div at bounding box center [547, 60] width 29 height 29
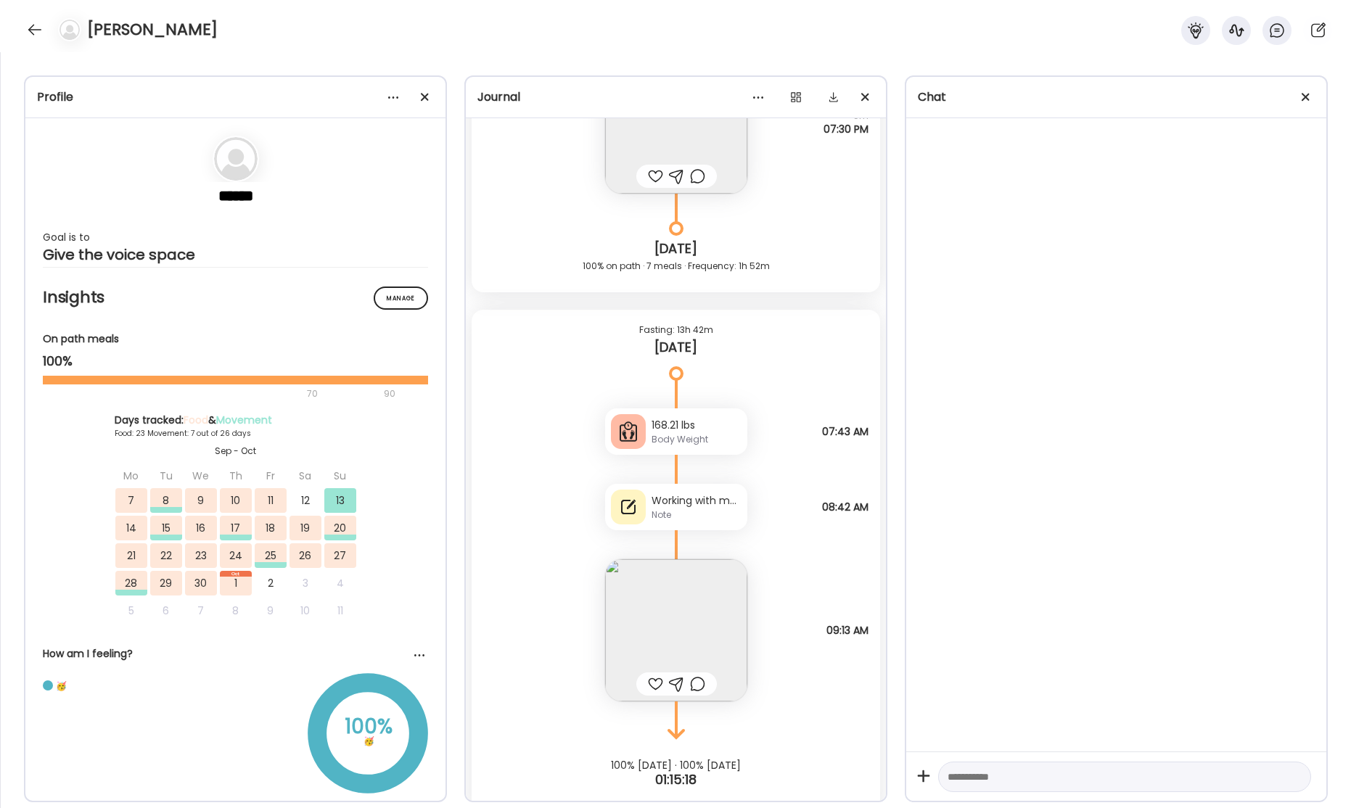
scroll to position [38994, 0]
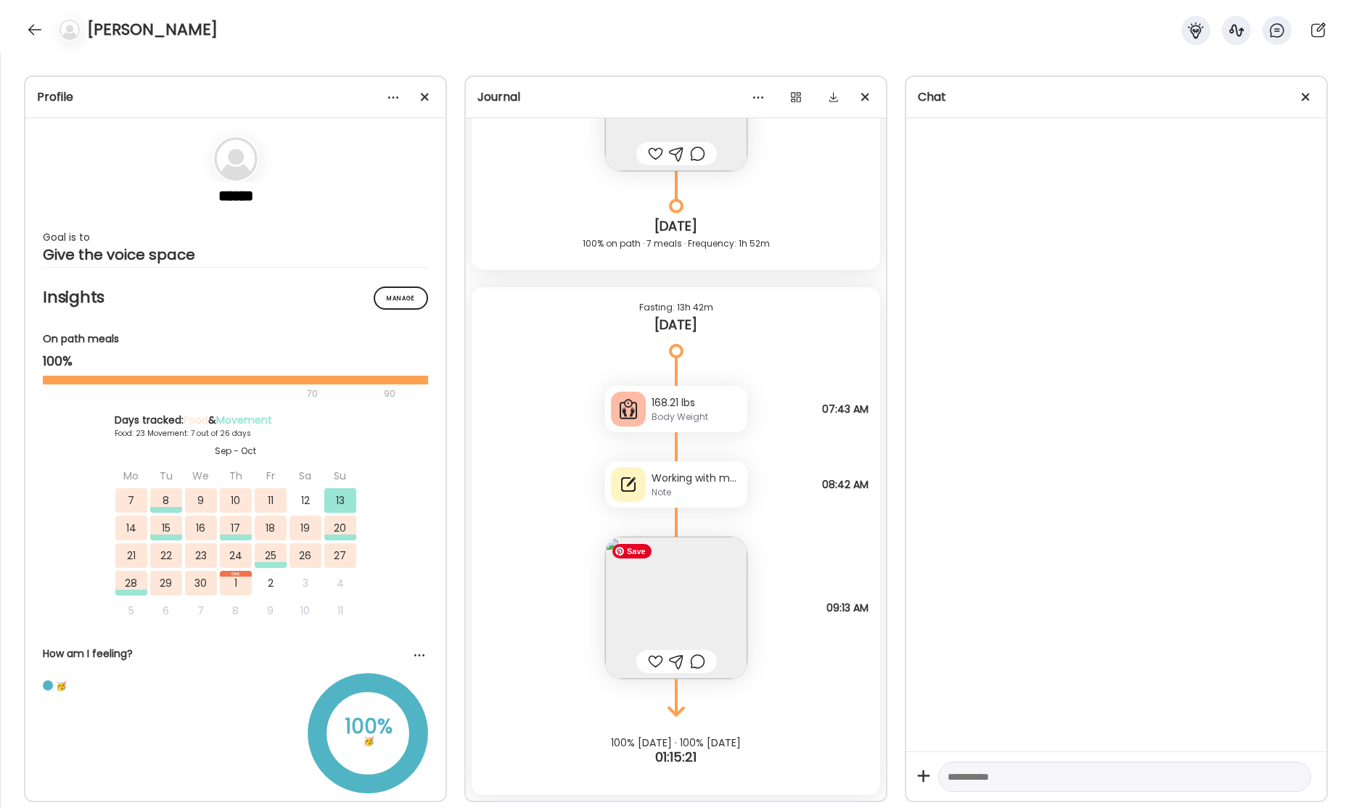
click at [695, 552] on img at bounding box center [676, 608] width 142 height 142
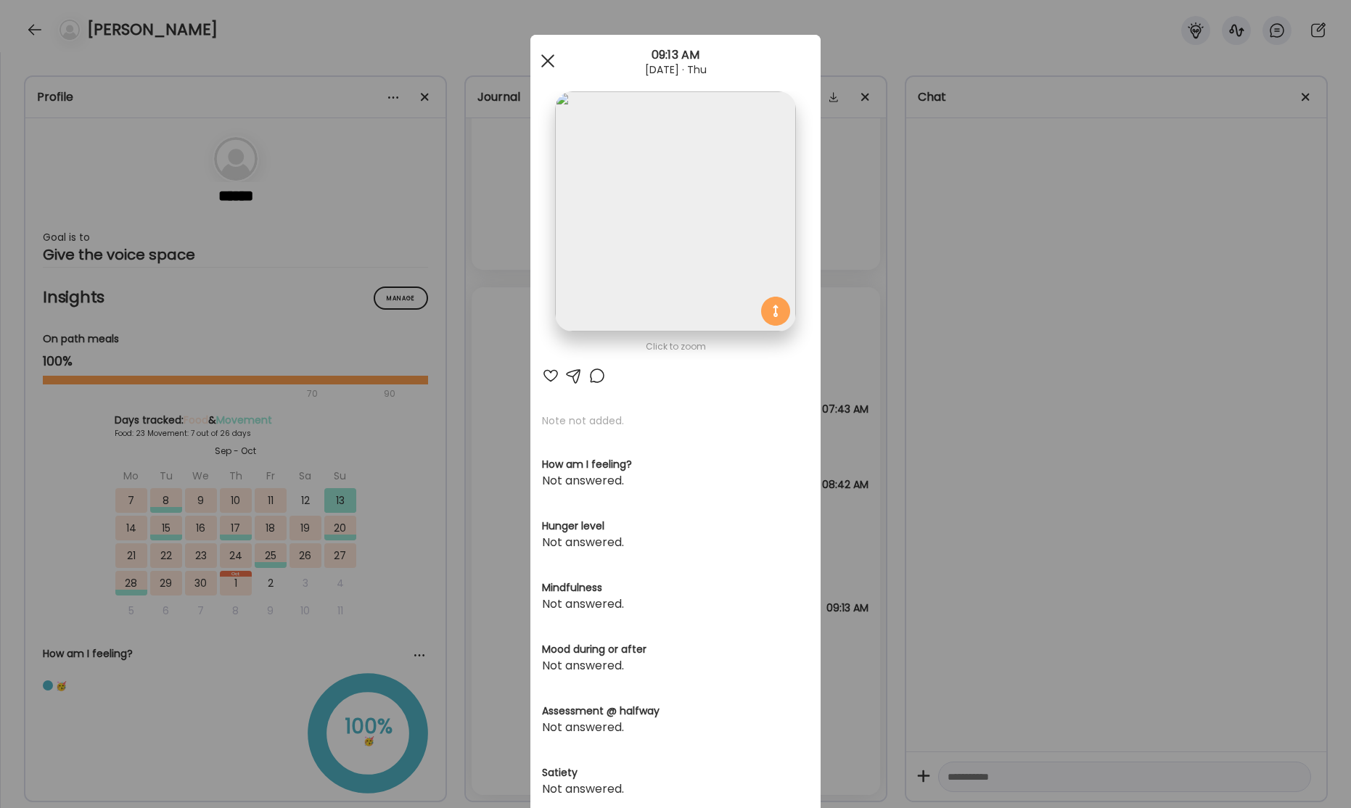
click at [548, 62] on span at bounding box center [547, 60] width 13 height 13
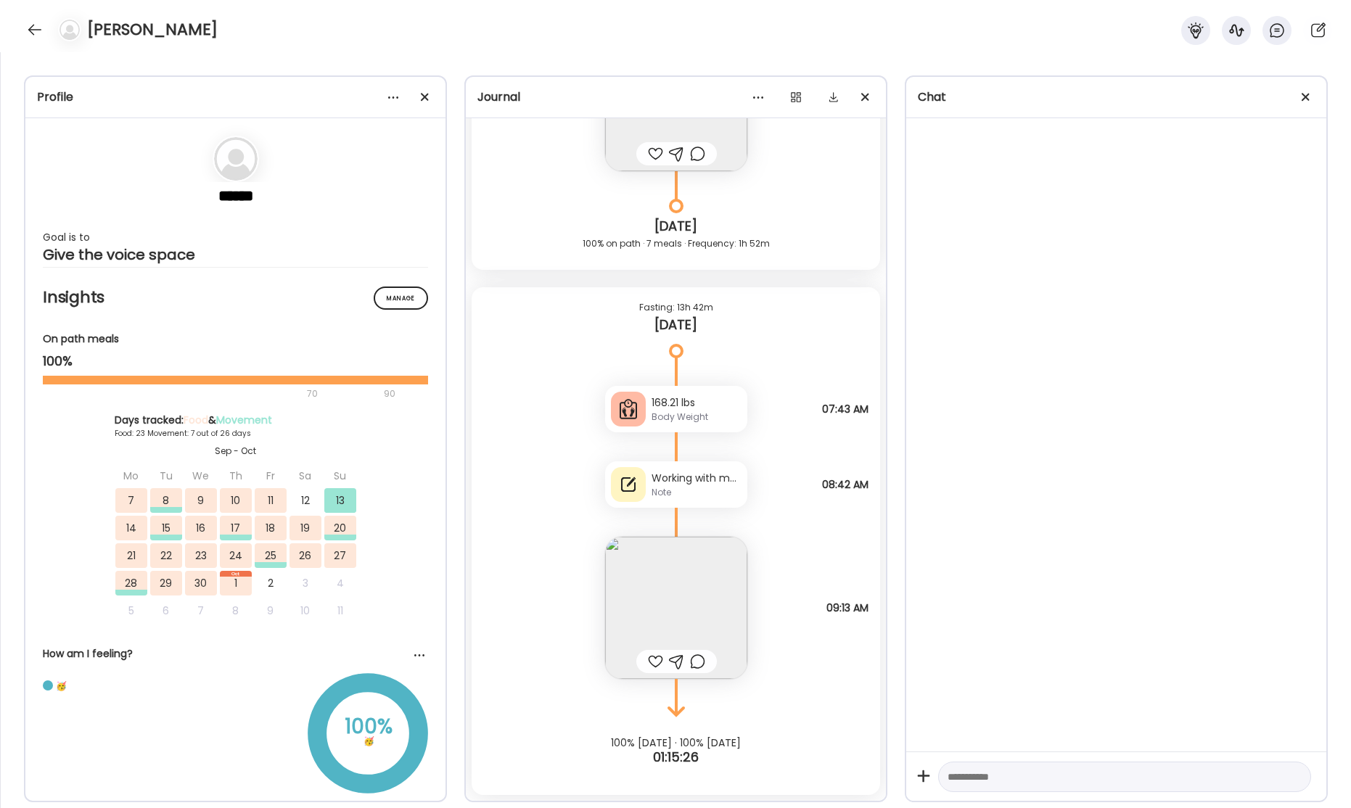
click at [685, 408] on div "168.21 lbs" at bounding box center [696, 402] width 90 height 15
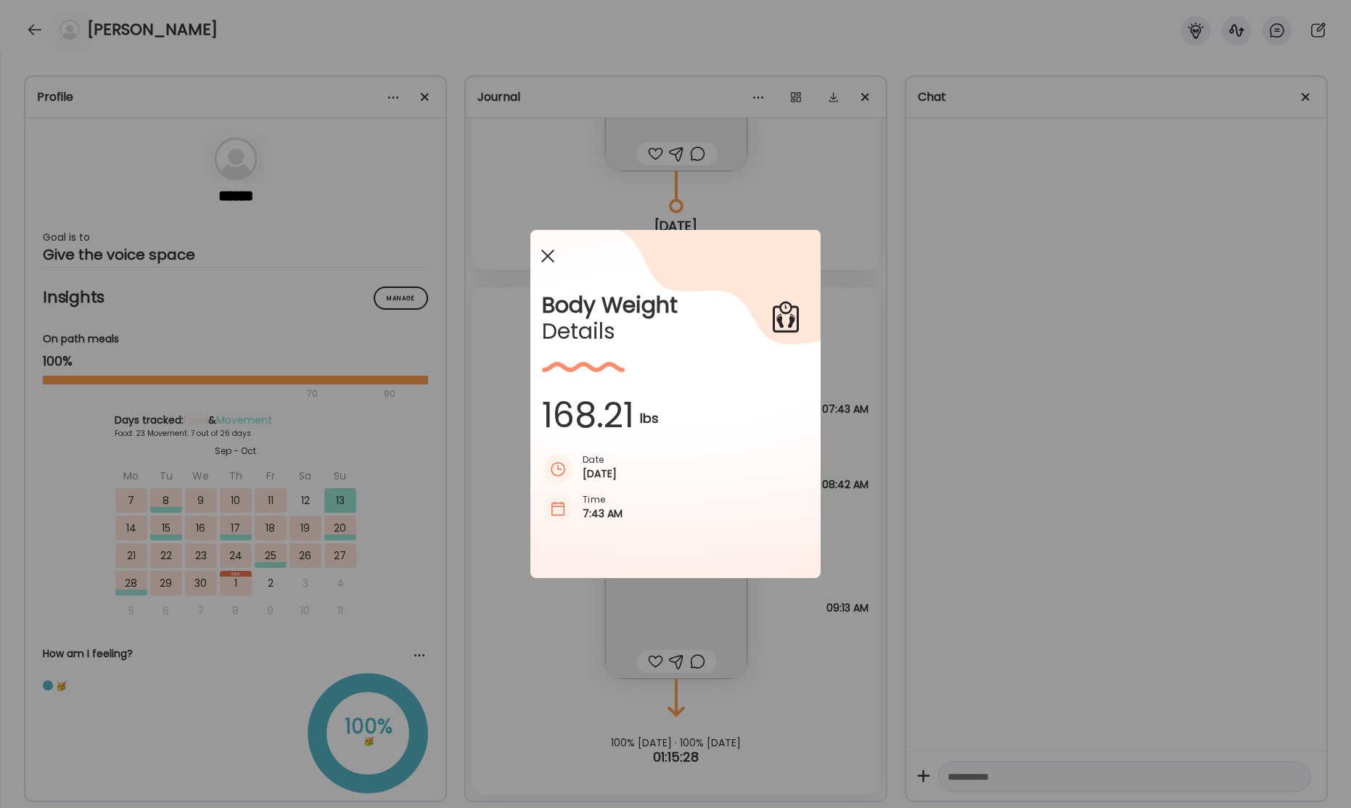
click at [550, 260] on span at bounding box center [547, 256] width 13 height 13
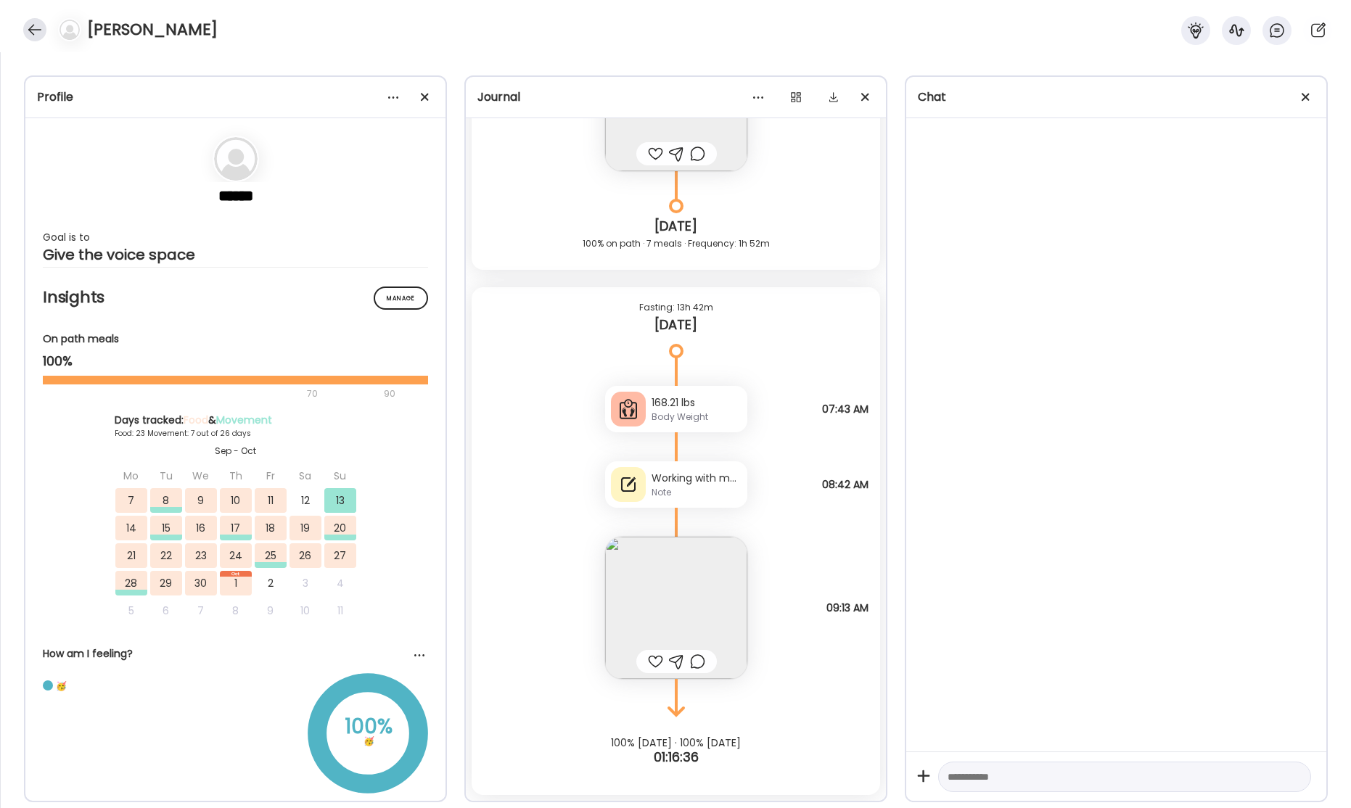
click at [34, 30] on div at bounding box center [34, 29] width 23 height 23
